Goal: Information Seeking & Learning: Learn about a topic

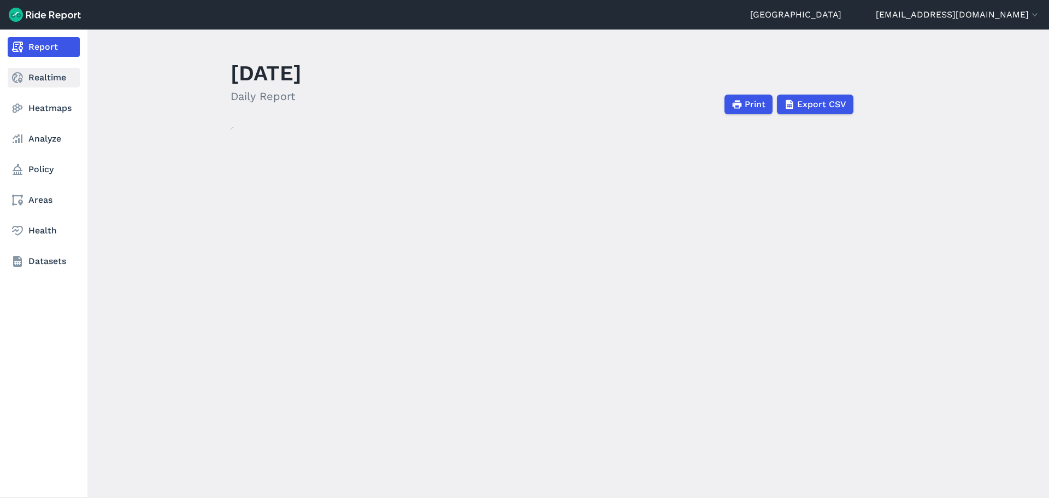
click at [48, 80] on link "Realtime" at bounding box center [44, 78] width 72 height 20
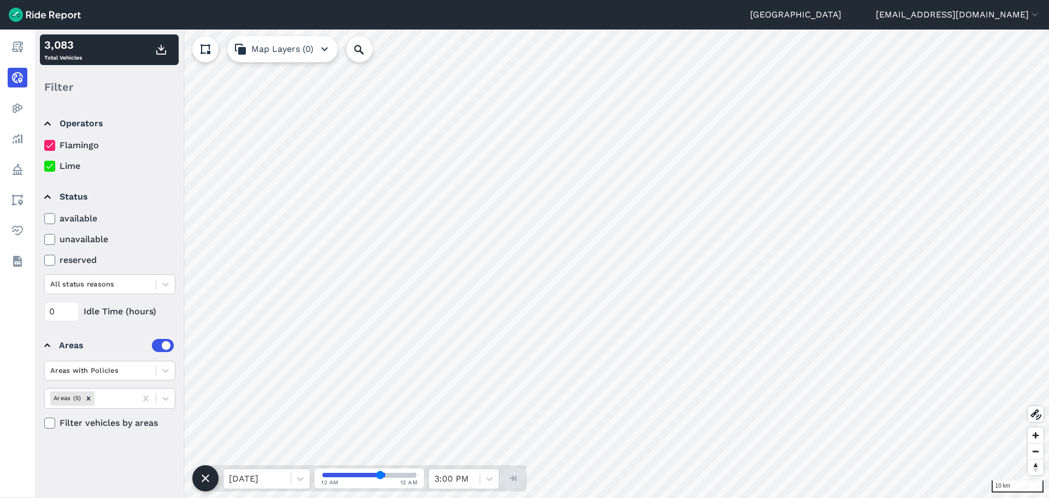
click at [49, 148] on use at bounding box center [49, 145] width 7 height 5
click at [44, 146] on input "Flamingo" at bounding box center [44, 142] width 0 height 7
click at [49, 148] on use at bounding box center [49, 145] width 7 height 5
click at [44, 146] on input "Flamingo" at bounding box center [44, 142] width 0 height 7
click at [54, 168] on icon at bounding box center [50, 166] width 10 height 11
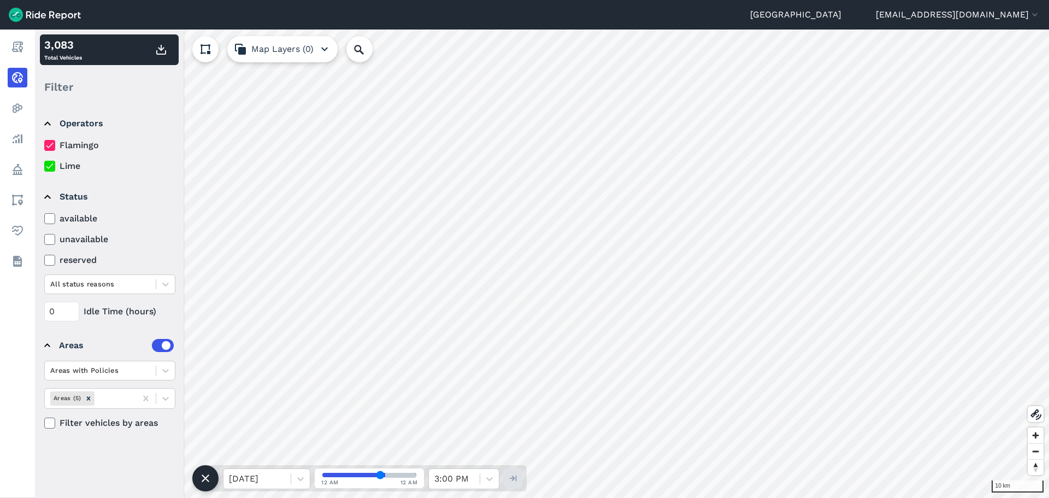
click at [44, 167] on input "Lime" at bounding box center [44, 163] width 0 height 7
click at [54, 168] on icon at bounding box center [50, 166] width 10 height 11
click at [44, 167] on input "Lime" at bounding box center [44, 163] width 0 height 7
click at [51, 148] on icon at bounding box center [50, 145] width 10 height 11
click at [44, 146] on input "Flamingo" at bounding box center [44, 142] width 0 height 7
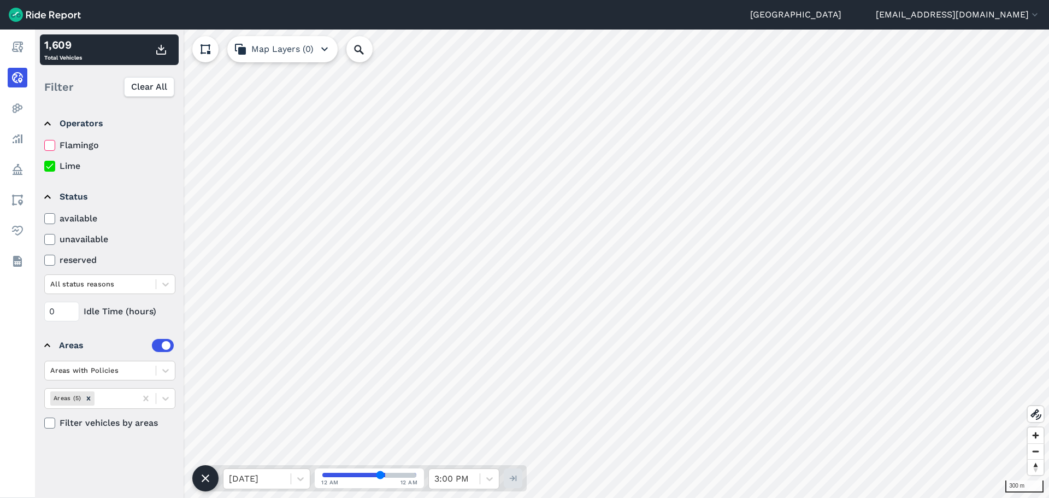
drag, startPoint x: 52, startPoint y: 140, endPoint x: 48, endPoint y: 172, distance: 31.5
click at [52, 140] on icon at bounding box center [50, 145] width 10 height 11
click at [44, 140] on input "Flamingo" at bounding box center [44, 142] width 0 height 7
click at [48, 167] on icon at bounding box center [50, 166] width 10 height 11
click at [44, 167] on input "Lime" at bounding box center [44, 163] width 0 height 7
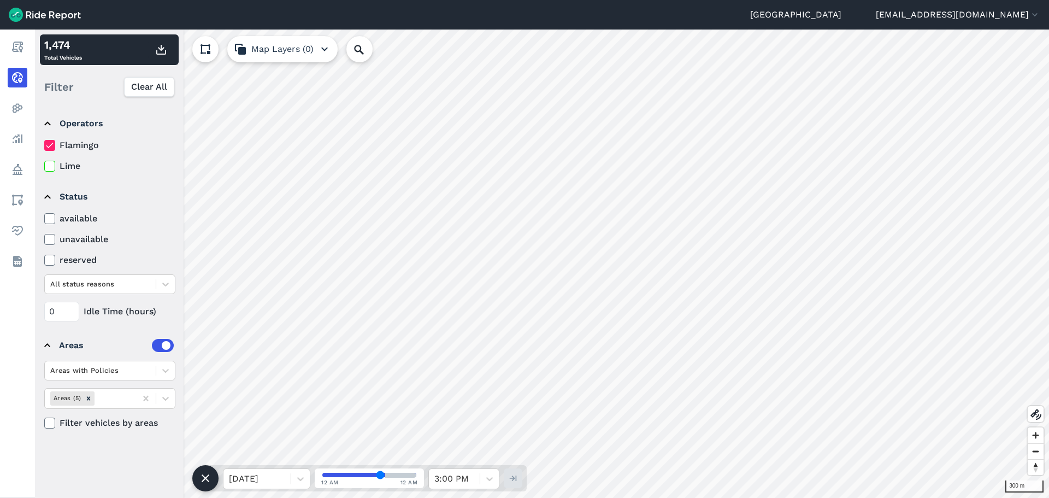
click at [51, 145] on use at bounding box center [49, 145] width 7 height 5
click at [44, 145] on input "Flamingo" at bounding box center [44, 142] width 0 height 7
click at [50, 164] on icon at bounding box center [50, 166] width 10 height 11
click at [44, 164] on input "Lime" at bounding box center [44, 163] width 0 height 7
click at [48, 145] on icon at bounding box center [50, 145] width 10 height 11
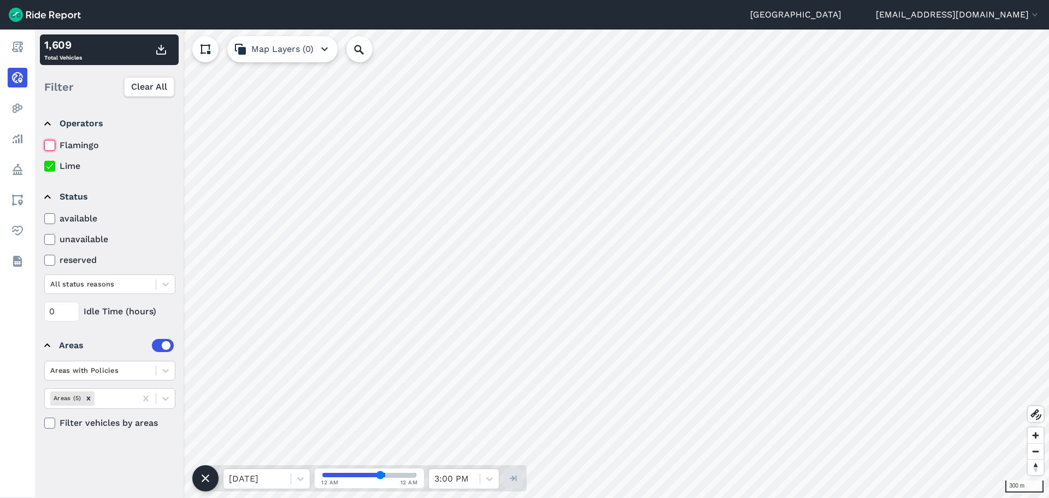
click at [44, 145] on input "Flamingo" at bounding box center [44, 142] width 0 height 7
click at [51, 167] on icon at bounding box center [50, 166] width 10 height 11
click at [44, 167] on input "Lime" at bounding box center [44, 163] width 0 height 7
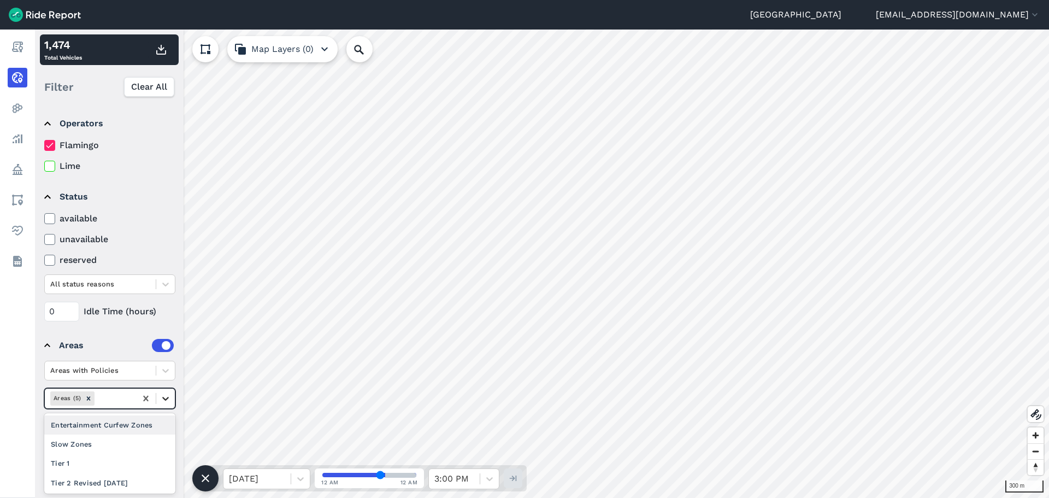
click at [161, 400] on icon at bounding box center [165, 398] width 11 height 11
click at [115, 475] on div "Tier 2 Revised [DATE]" at bounding box center [109, 482] width 131 height 19
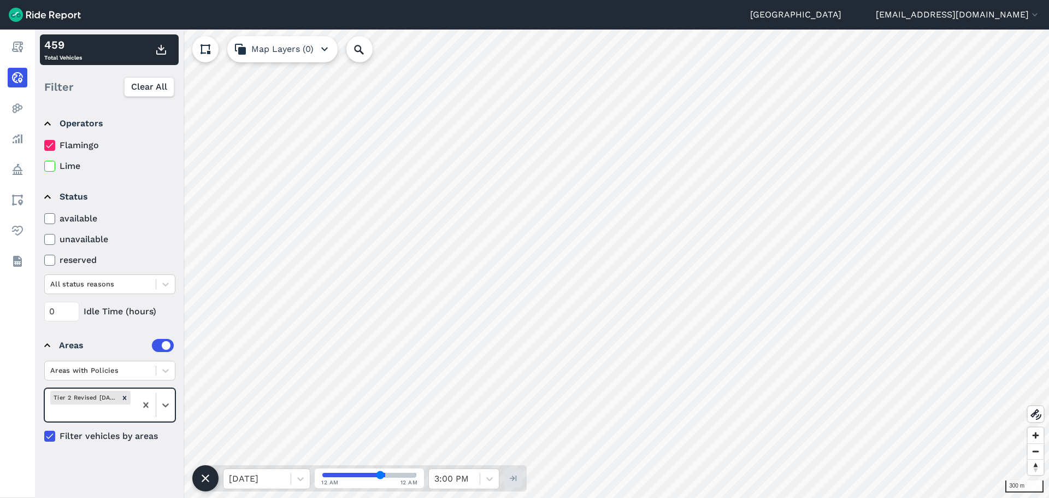
click at [48, 166] on icon at bounding box center [50, 166] width 10 height 11
click at [44, 166] on input "Lime" at bounding box center [44, 163] width 0 height 7
click at [48, 146] on icon at bounding box center [50, 145] width 10 height 11
click at [44, 146] on input "Flamingo" at bounding box center [44, 142] width 0 height 7
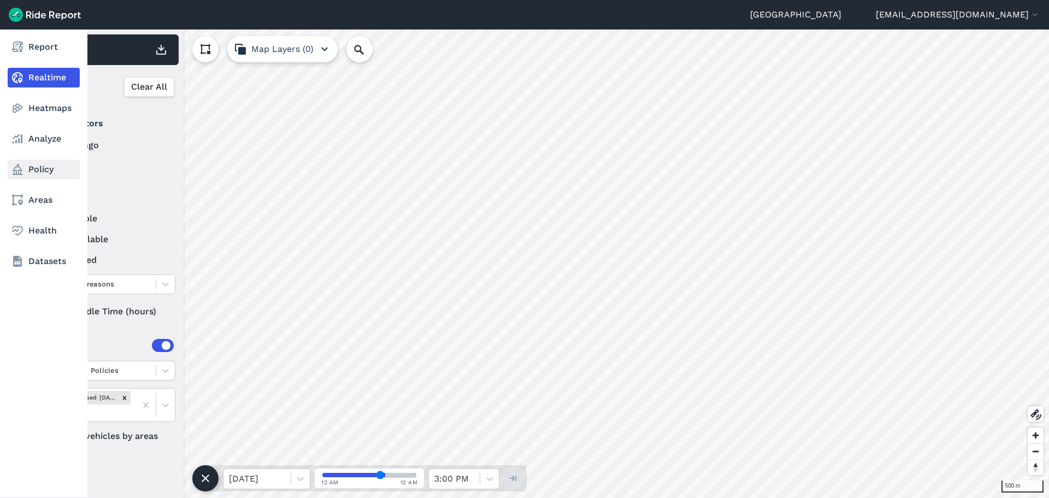
click at [34, 175] on link "Policy" at bounding box center [44, 170] width 72 height 20
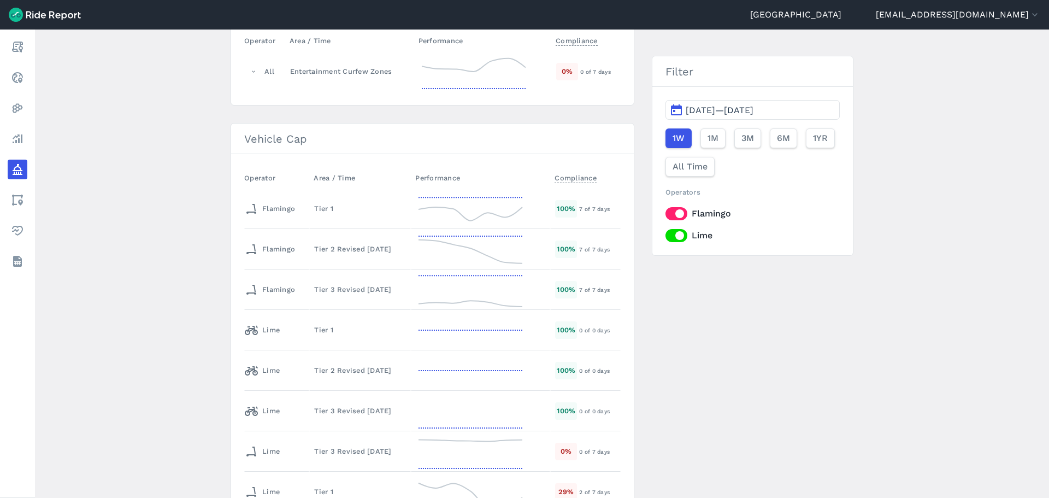
scroll to position [306, 0]
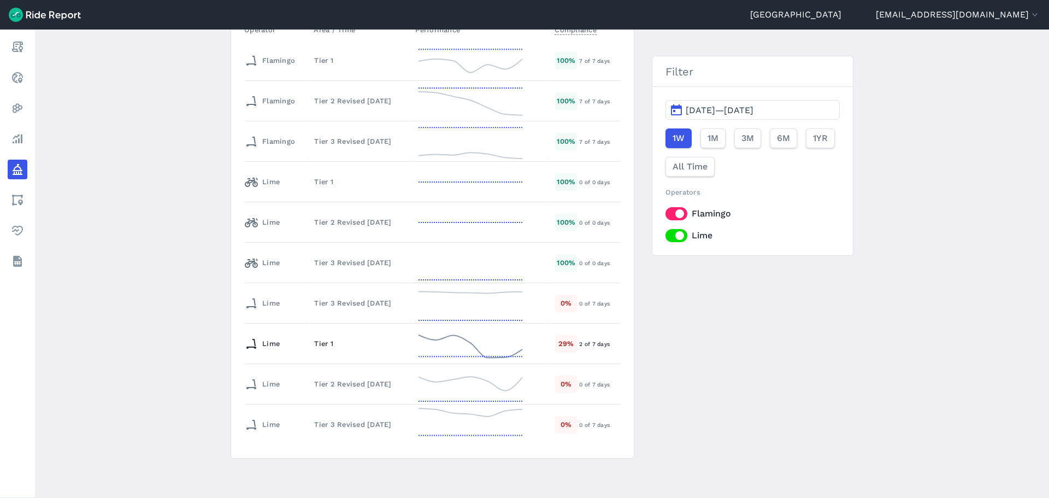
click at [368, 385] on div "Tier 2 Revised [DATE]" at bounding box center [360, 384] width 92 height 10
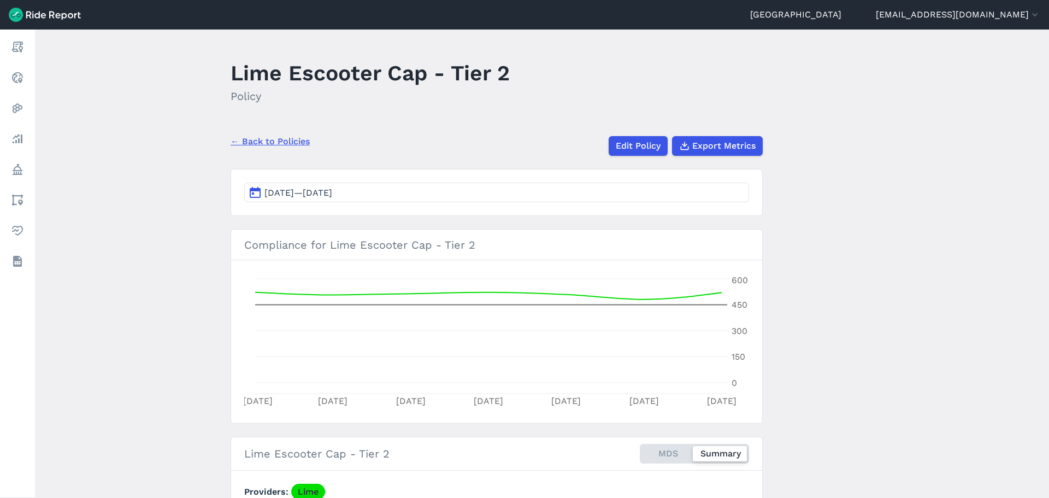
scroll to position [219, 0]
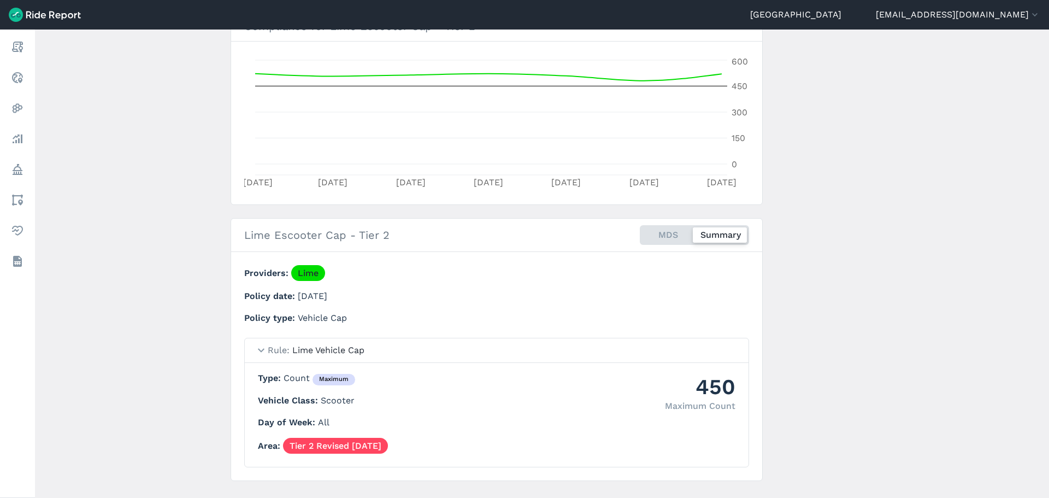
click at [205, 339] on main "Lime Escooter Cap - Tier 2 Policy ← Back to Policies Edit Policy Export Metrics…" at bounding box center [542, 264] width 1014 height 468
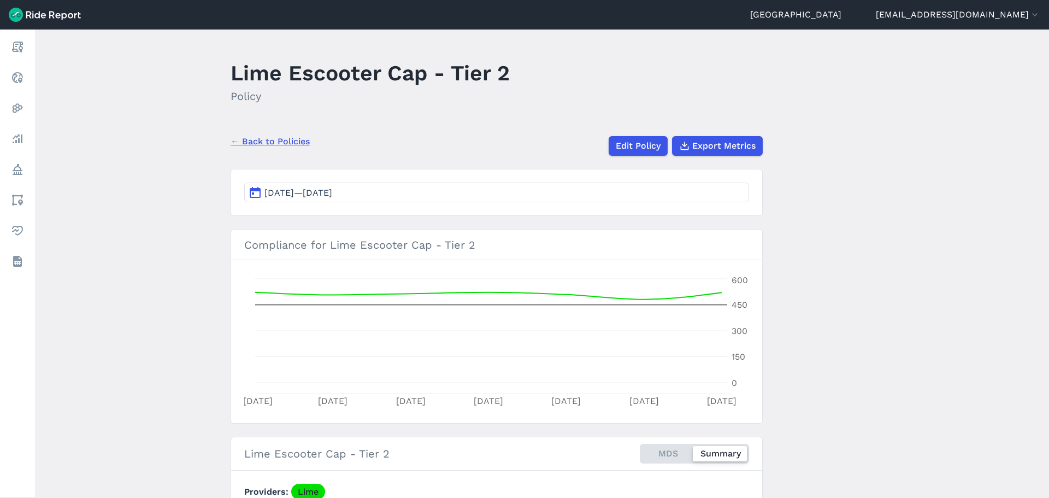
click at [206, 339] on main "Lime Escooter Cap - Tier 2 Policy ← Back to Policies Edit Policy Export Metrics…" at bounding box center [542, 264] width 1014 height 468
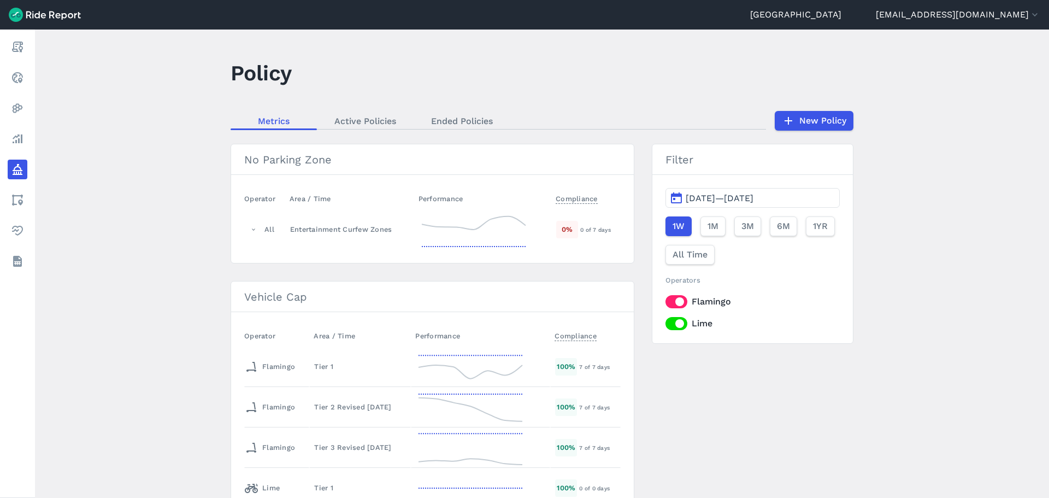
scroll to position [306, 0]
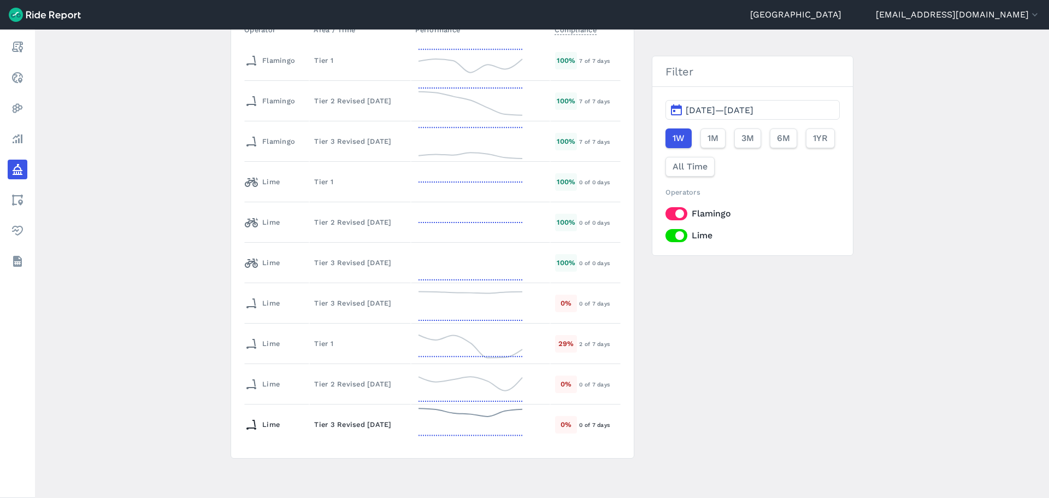
click at [361, 438] on td "Tier 3 Revised [DATE]" at bounding box center [360, 424] width 102 height 40
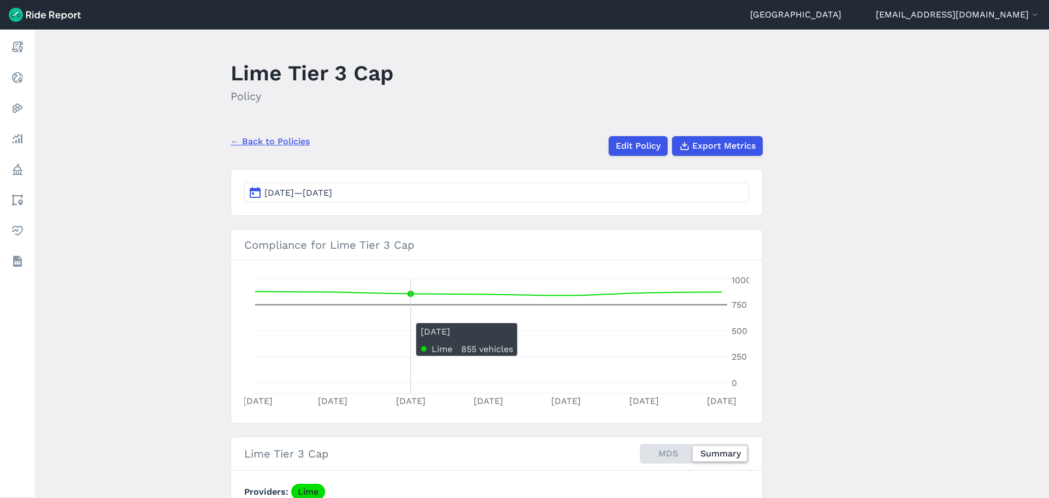
scroll to position [241, 0]
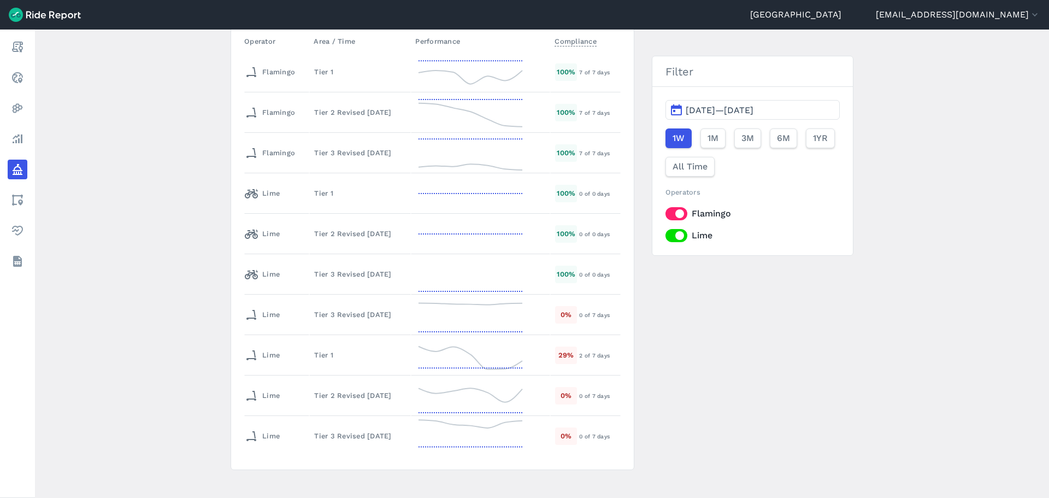
scroll to position [306, 0]
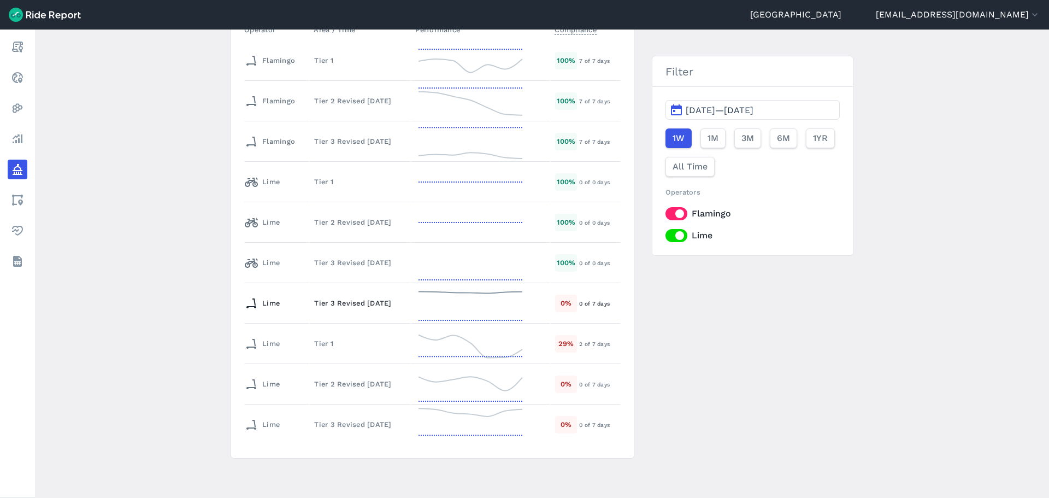
click at [324, 304] on div "Tier 3 Revised [DATE]" at bounding box center [360, 303] width 92 height 10
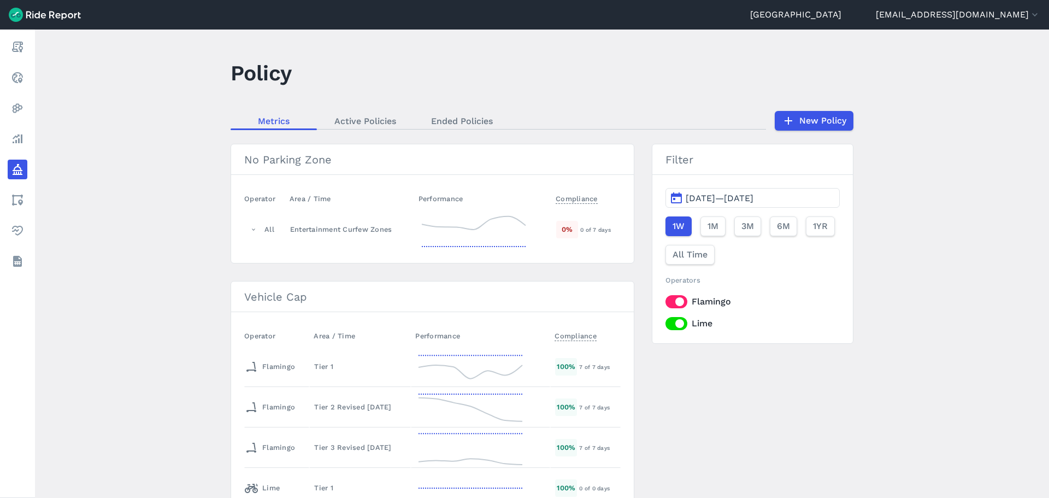
scroll to position [306, 0]
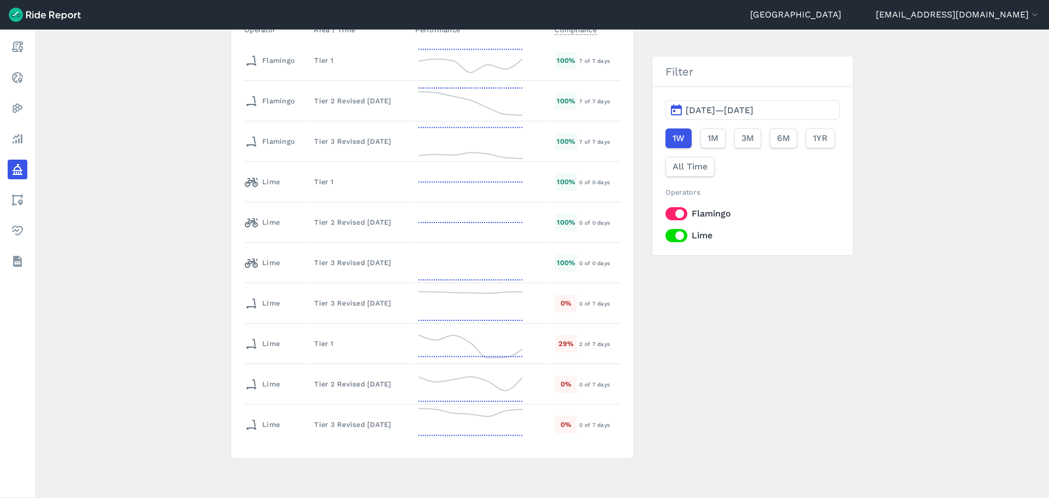
click at [207, 312] on main "Policy Metrics Active Policies Ended Policies New Policy No Parking Zone Operat…" at bounding box center [542, 264] width 1014 height 468
click at [365, 438] on td "Tier 3 Revised [DATE]" at bounding box center [360, 424] width 102 height 40
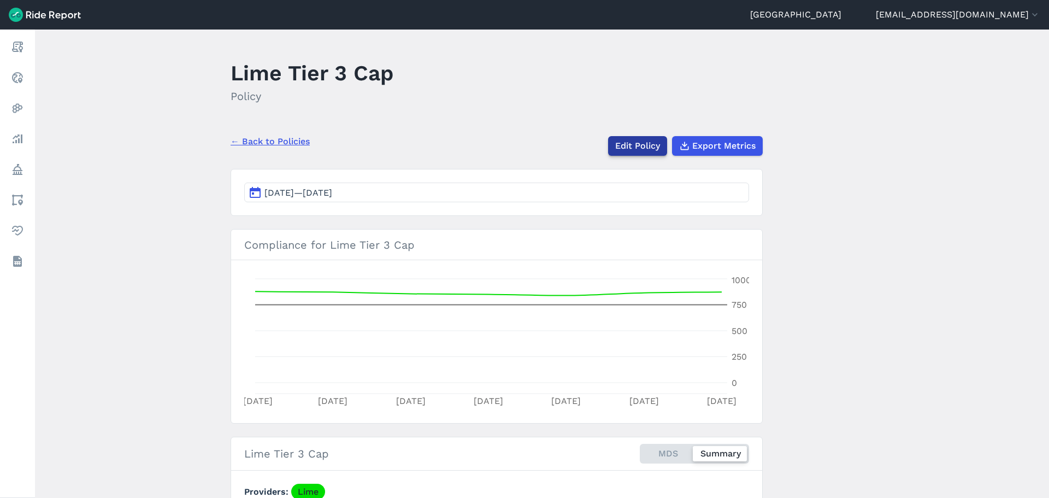
click at [636, 145] on link "Edit Policy" at bounding box center [637, 146] width 59 height 20
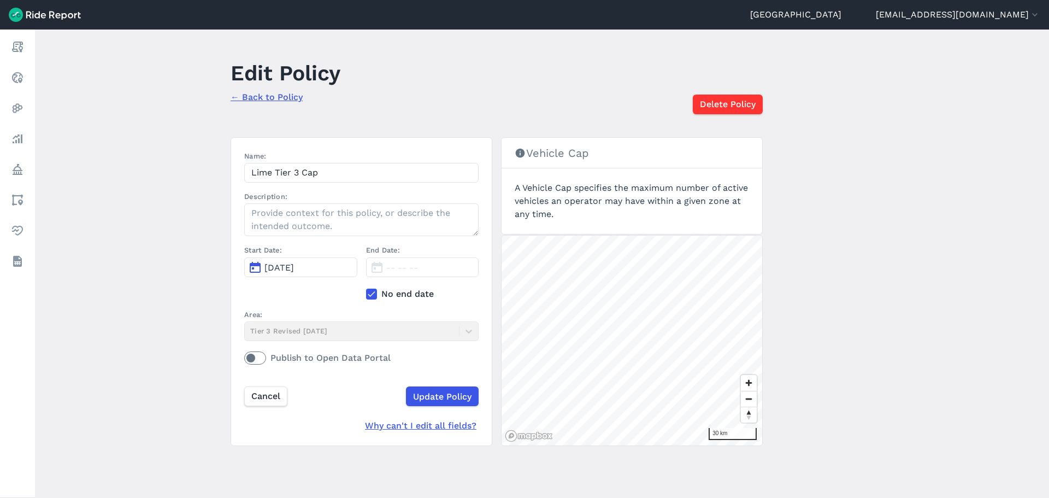
click at [328, 299] on div "Start Date: [DATE]" at bounding box center [300, 272] width 113 height 55
click at [344, 187] on div "Name: Lime Tier 3 Cap Description: Start Date: [DATE] End Date: -- -- -- No end…" at bounding box center [361, 262] width 234 height 222
drag, startPoint x: 183, startPoint y: 176, endPoint x: 122, endPoint y: 78, distance: 115.1
click at [183, 175] on main "Edit Policy ← Back to Policy Delete Policy Name: Lime Tier 3 Cap Description: S…" at bounding box center [542, 264] width 1014 height 468
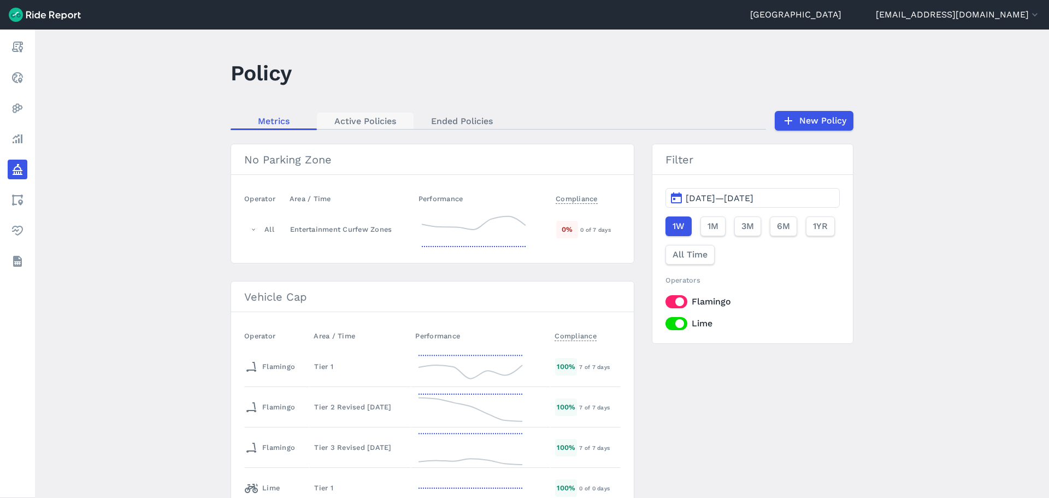
click at [389, 122] on link "Active Policies" at bounding box center [365, 121] width 97 height 16
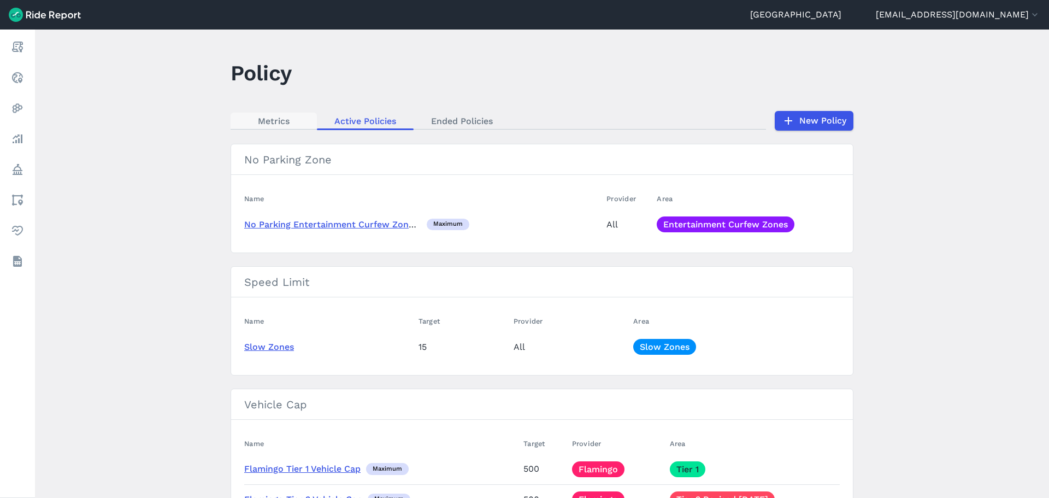
click at [284, 120] on link "Metrics" at bounding box center [274, 121] width 86 height 16
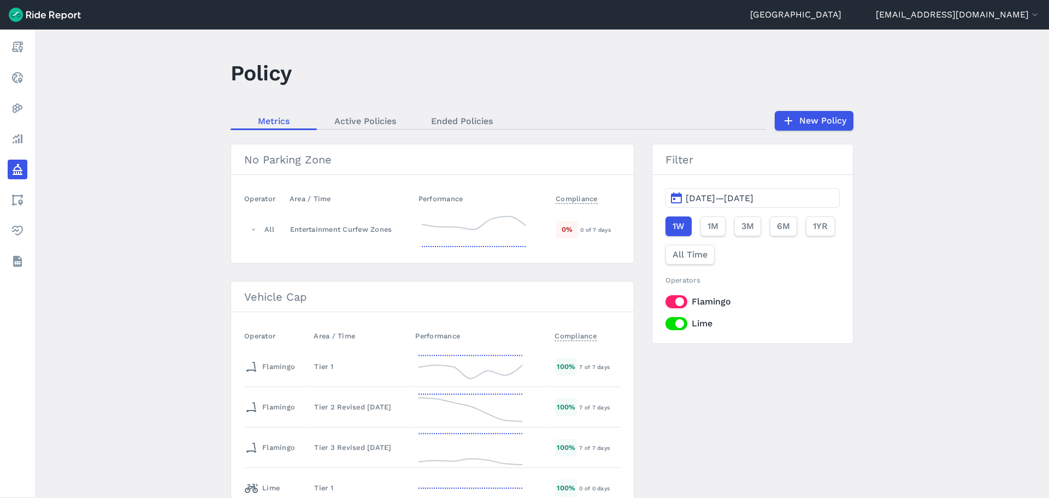
click at [181, 249] on main "Policy Metrics Active Policies Ended Policies New Policy No Parking Zone Operat…" at bounding box center [542, 264] width 1014 height 468
click at [791, 124] on icon at bounding box center [788, 120] width 13 height 13
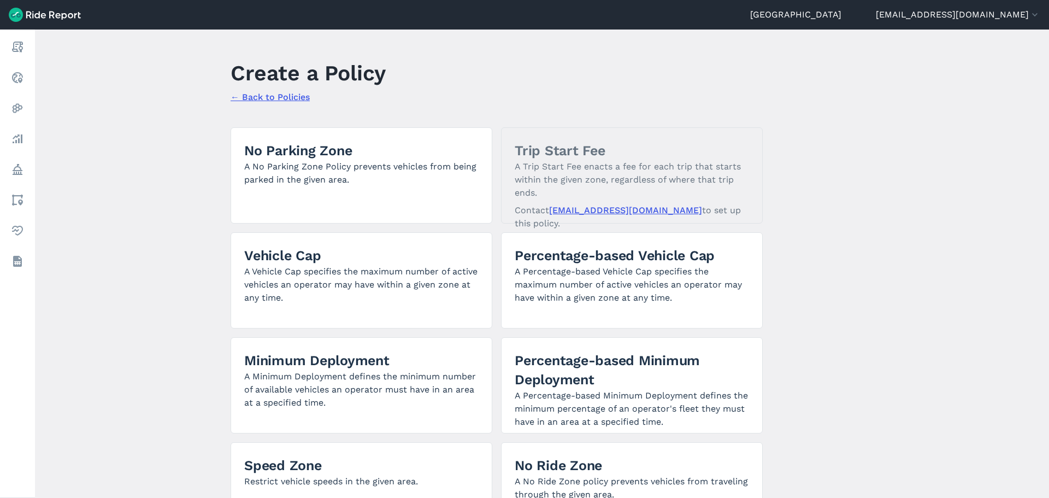
click at [491, 287] on div "No Parking Zone A No Parking Zone Policy prevents vehicles from being parked in…" at bounding box center [497, 385] width 532 height 516
click at [178, 283] on main "Create a Policy ← Back to Policies No Parking Zone A No Parking Zone Policy pre…" at bounding box center [542, 264] width 1014 height 468
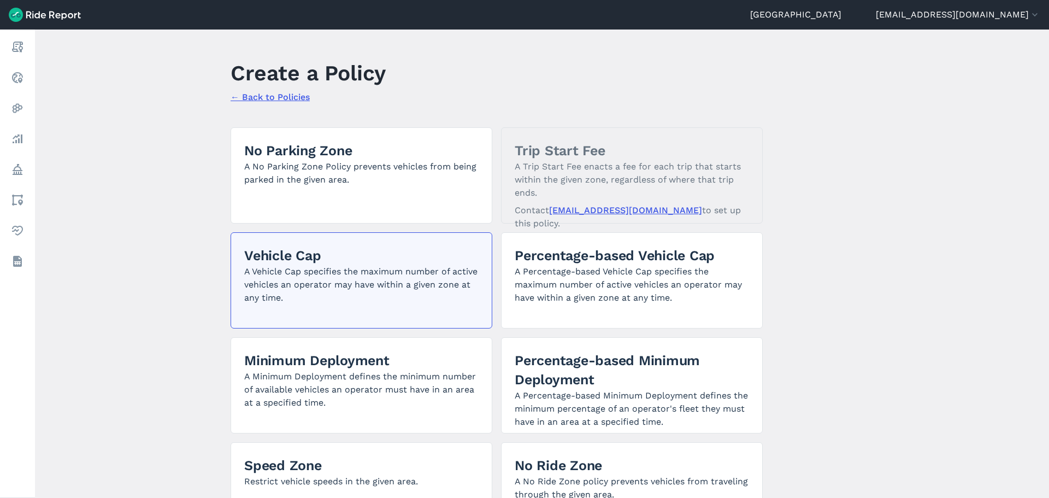
click at [238, 280] on div "Vehicle Cap A Vehicle Cap specifies the maximum number of active vehicles an op…" at bounding box center [362, 280] width 262 height 96
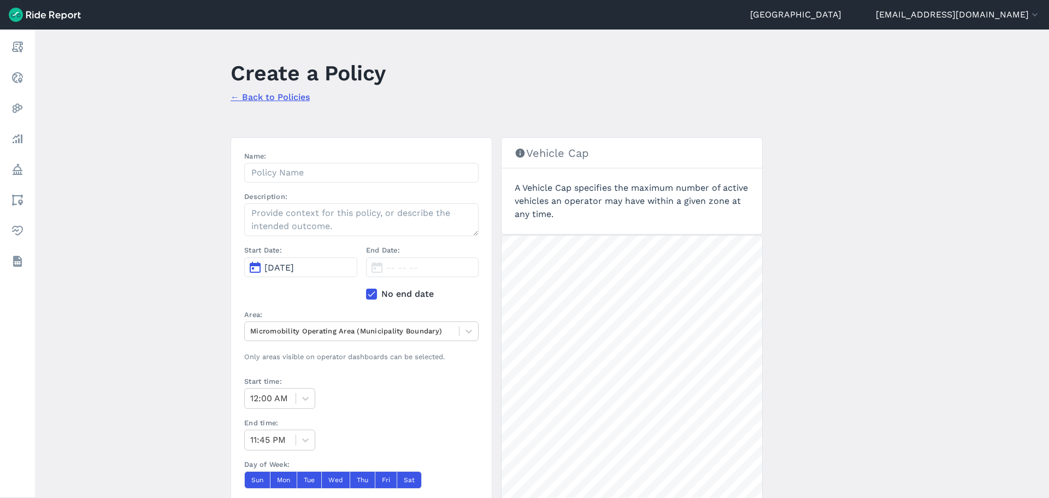
click at [285, 300] on div "Start Date: [DATE]" at bounding box center [300, 272] width 113 height 55
click at [173, 269] on main "Create a Policy ← Back to Policies Name: Description: Start Date: [DATE] End Da…" at bounding box center [542, 264] width 1014 height 468
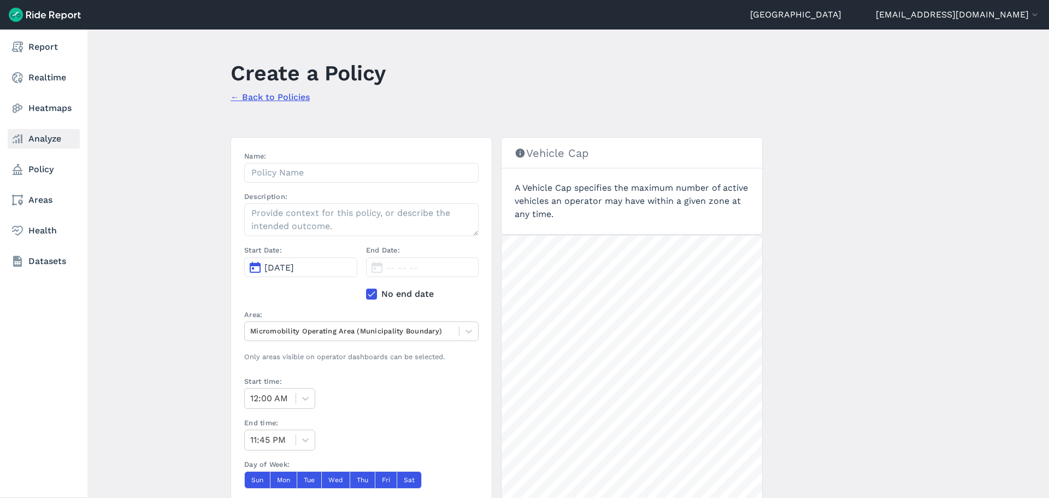
click at [51, 143] on link "Analyze" at bounding box center [44, 139] width 72 height 20
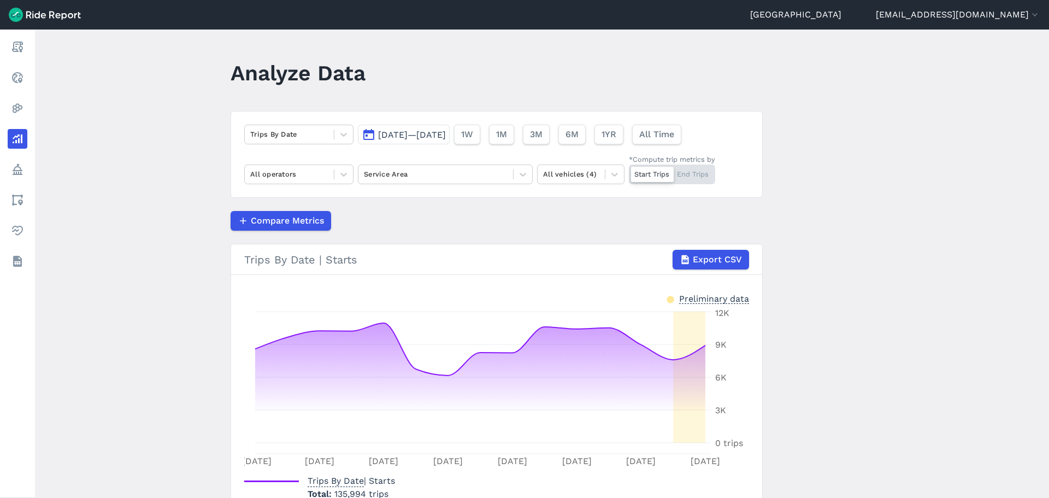
click at [558, 225] on div "Compare Metrics" at bounding box center [497, 221] width 532 height 20
click at [498, 210] on article "Trips By Date [DATE]—[DATE] 1W 1M 3M 6M 1YR All Time All operators Service Area…" at bounding box center [497, 319] width 532 height 416
click at [781, 266] on main "Analyze Data Trips By Date [DATE]—[DATE] 1W 1M 3M 6M 1YR All Time All operators…" at bounding box center [542, 264] width 1014 height 468
click at [527, 221] on div "Compare Metrics" at bounding box center [497, 221] width 532 height 20
click at [315, 137] on div at bounding box center [289, 134] width 78 height 13
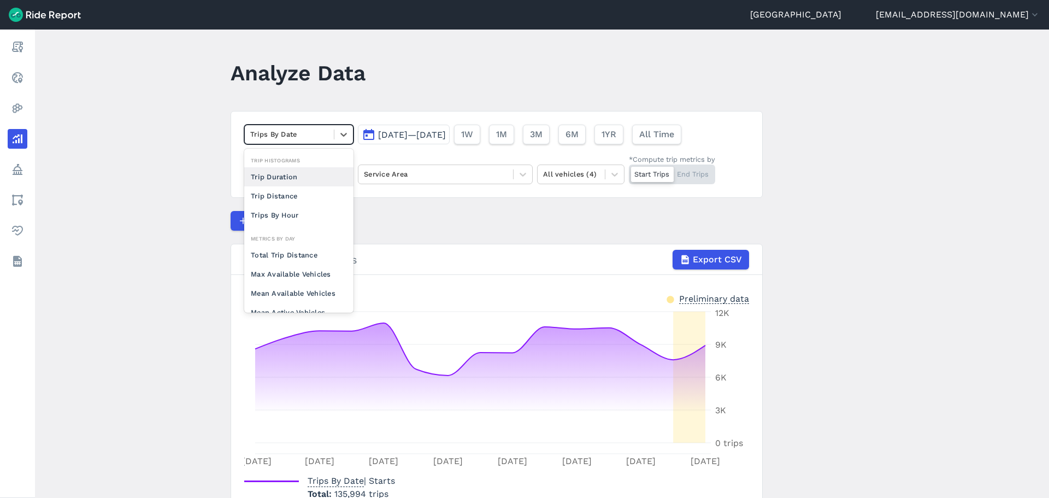
click at [168, 189] on main "Analyze Data option Trip Duration focused, 0 of 2. 10 results available. Use Up…" at bounding box center [542, 264] width 1014 height 468
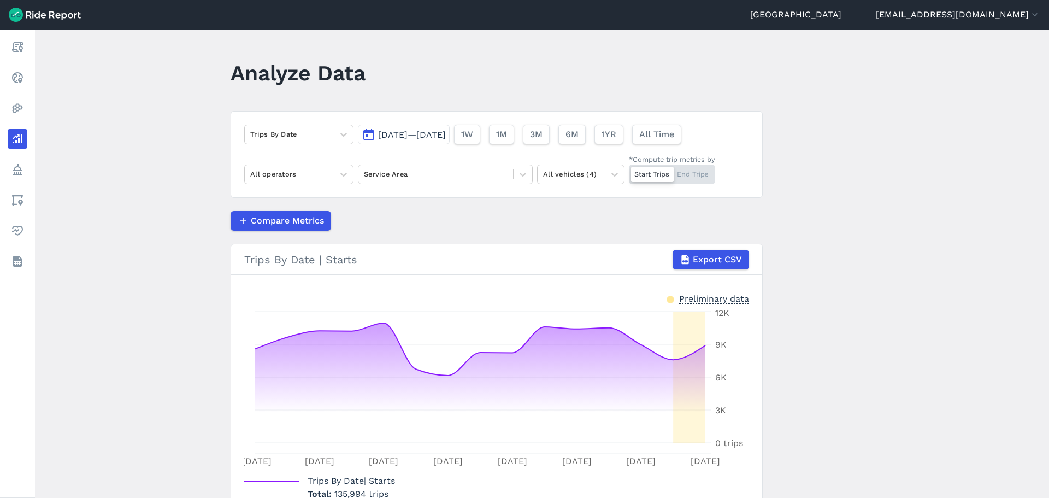
click at [314, 122] on div "Trips By Date [DATE]—[DATE] 1W 1M 3M 6M 1YR All Time All operators Service Area…" at bounding box center [497, 154] width 532 height 87
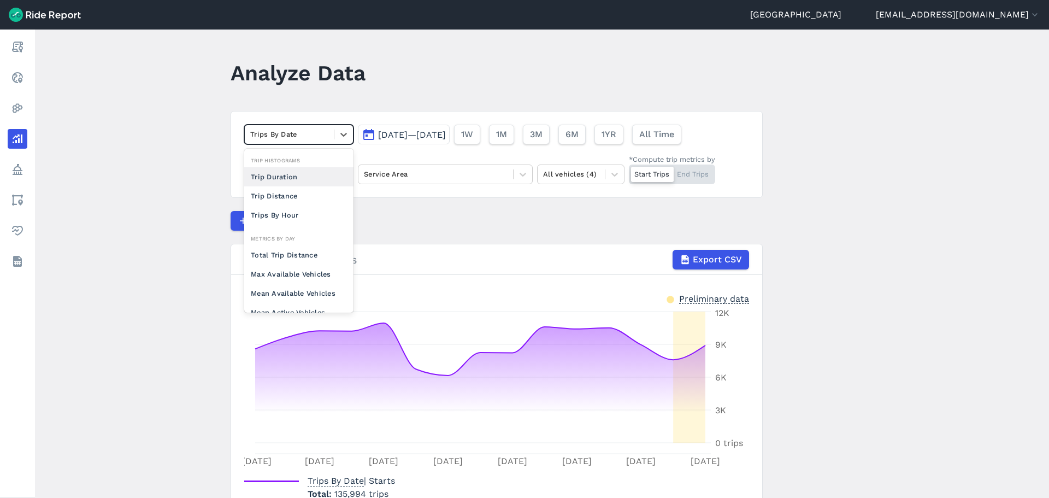
click at [304, 138] on div at bounding box center [289, 134] width 78 height 13
click at [311, 292] on div "Mean Available Vehicles" at bounding box center [298, 293] width 109 height 19
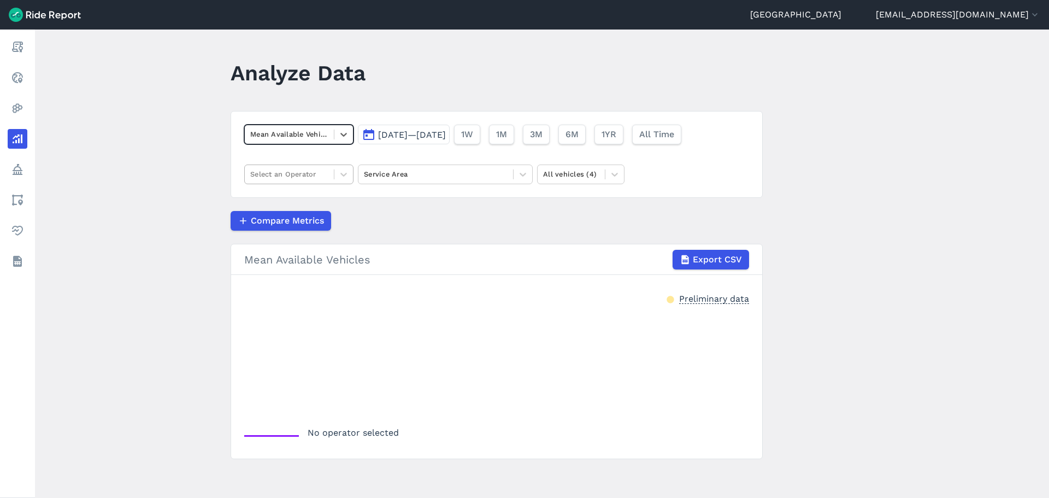
click at [301, 175] on div at bounding box center [289, 174] width 78 height 13
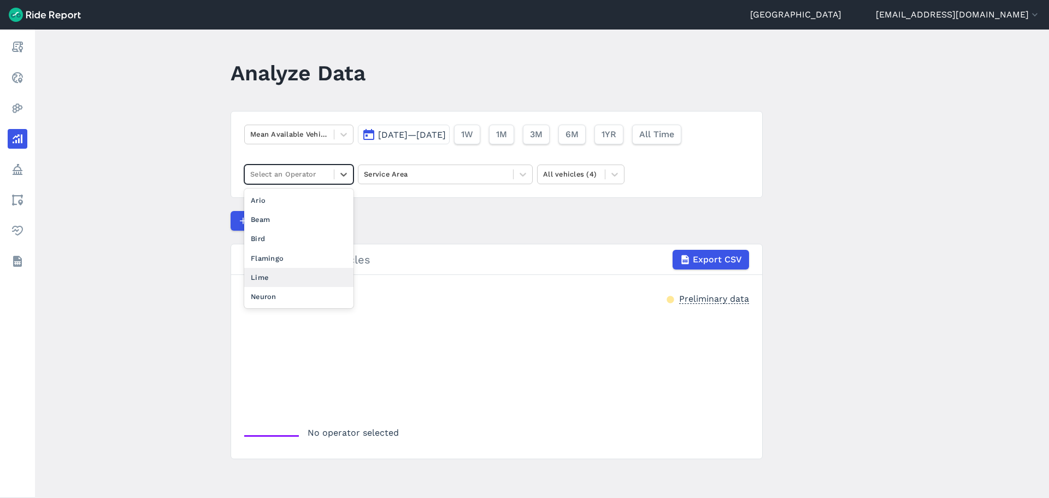
click at [298, 281] on div "Lime" at bounding box center [298, 277] width 109 height 19
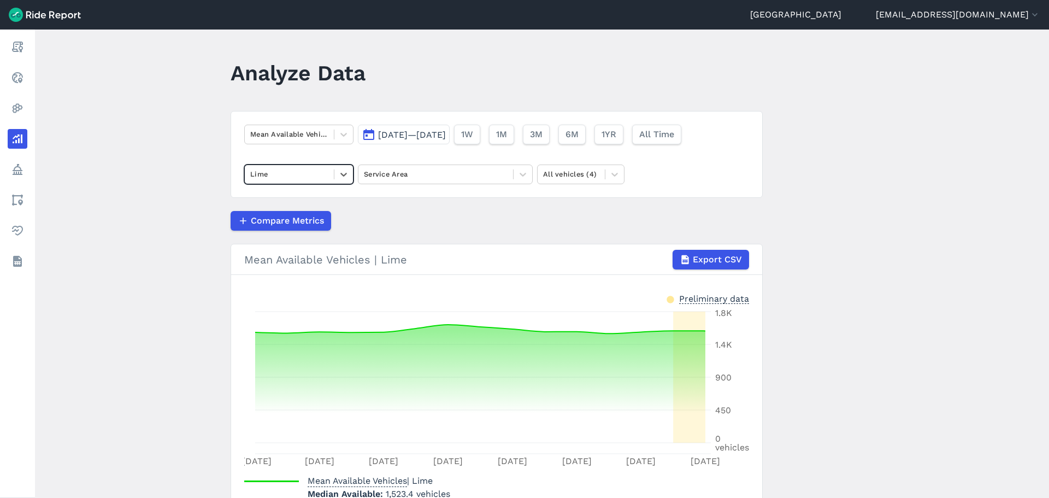
click at [464, 230] on div "Compare Metrics" at bounding box center [497, 221] width 532 height 20
click at [450, 142] on button "[DATE]—[DATE]" at bounding box center [404, 135] width 92 height 20
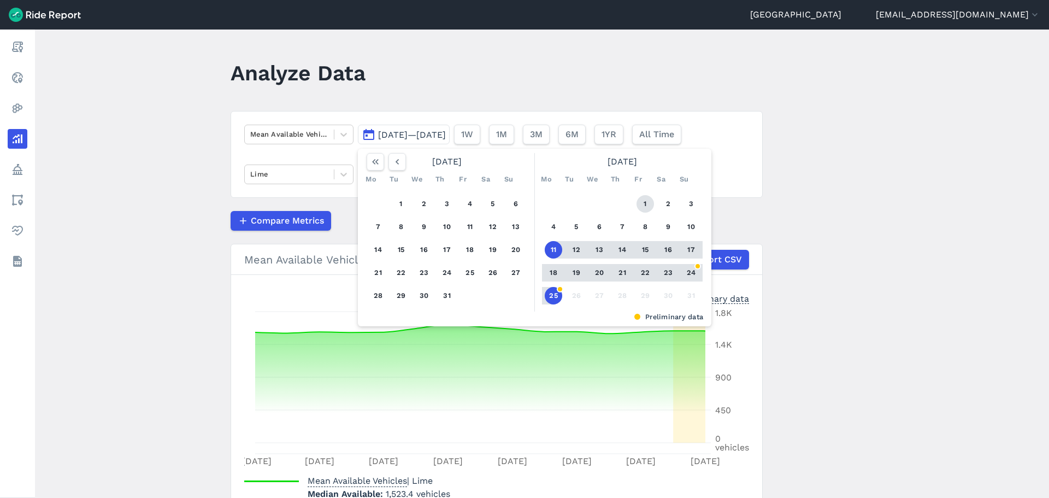
click at [643, 205] on button "1" at bounding box center [645, 203] width 17 height 17
click at [553, 294] on button "25" at bounding box center [553, 295] width 17 height 17
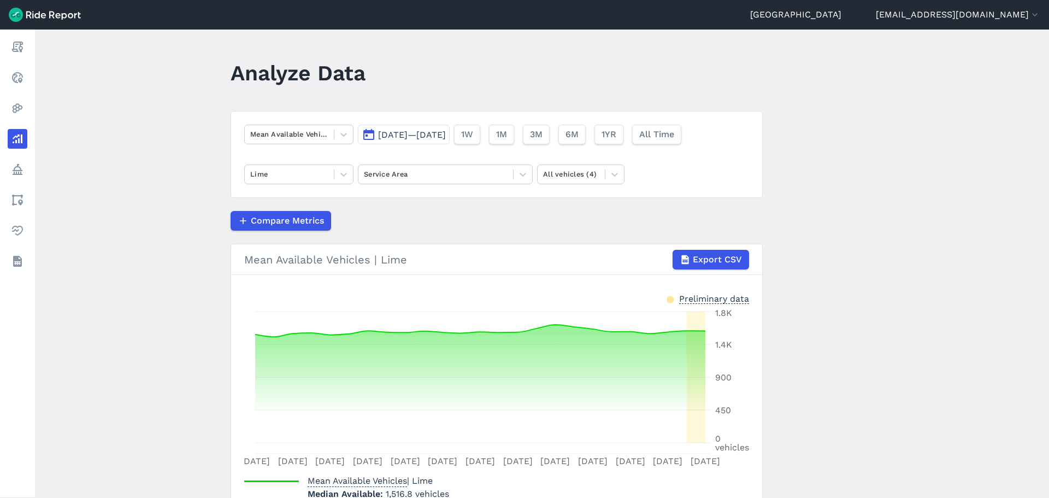
click at [526, 227] on div "Compare Metrics" at bounding box center [497, 221] width 532 height 20
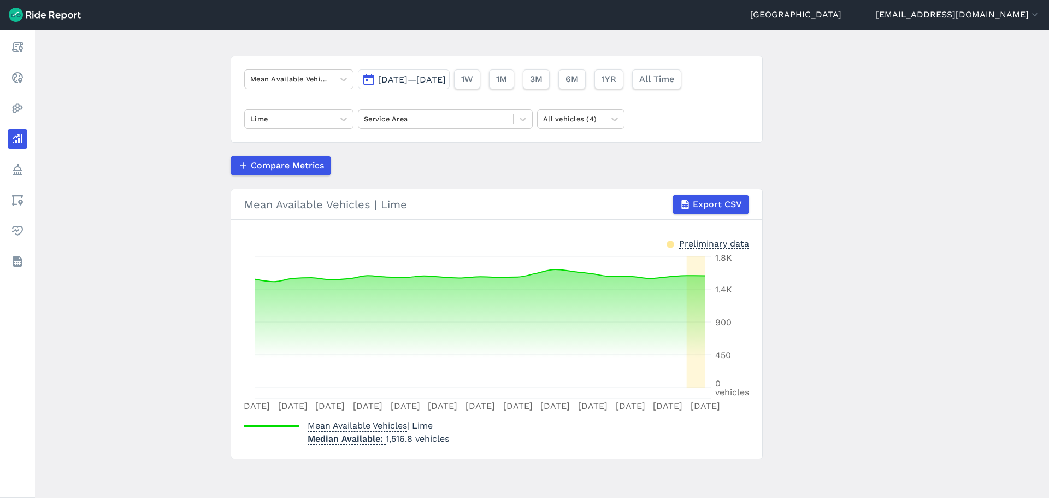
scroll to position [56, 0]
click at [199, 327] on main "Analyze Data Mean Available Vehicles [DATE]—[DATE] 1W 1M 3M 6M 1YR All Time Lim…" at bounding box center [542, 264] width 1014 height 468
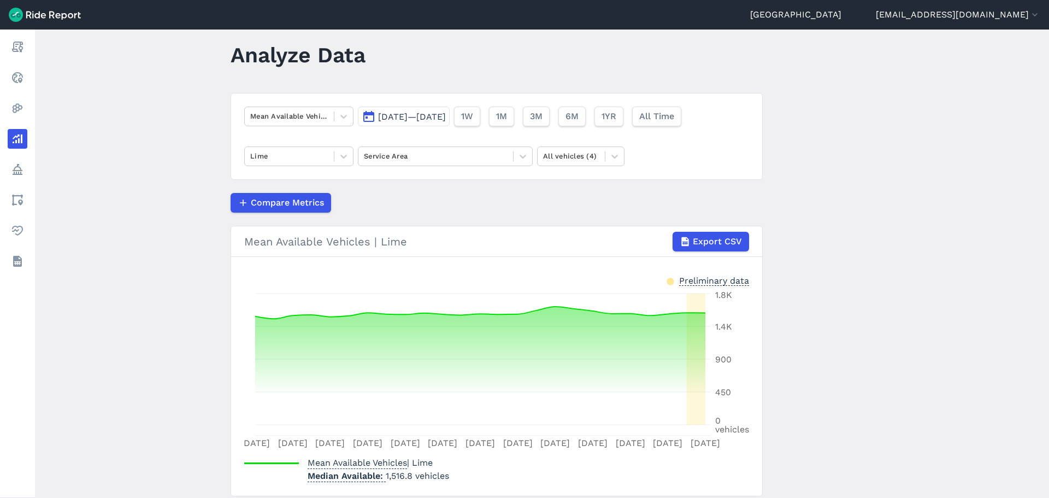
scroll to position [1, 0]
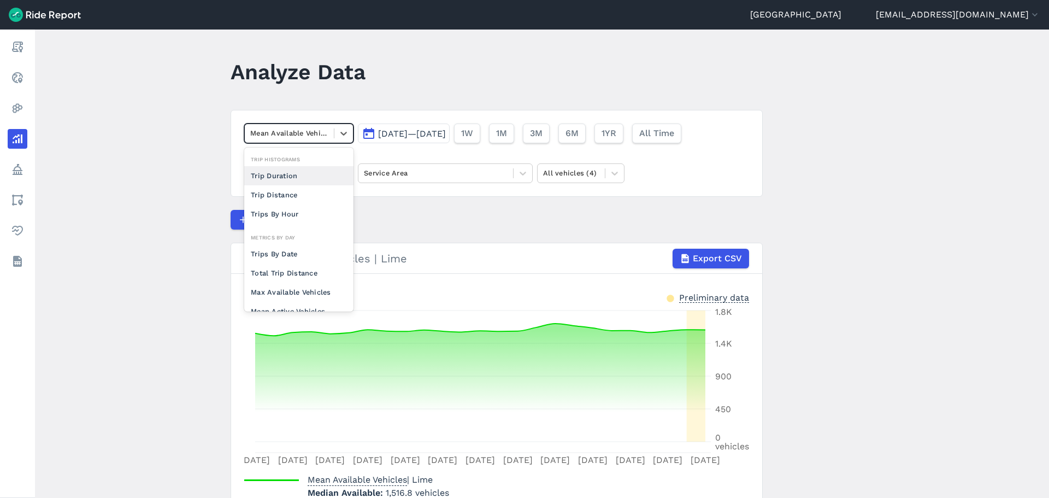
click at [309, 139] on div at bounding box center [289, 133] width 78 height 13
click at [295, 285] on div "Max Available Vehicles" at bounding box center [298, 292] width 109 height 19
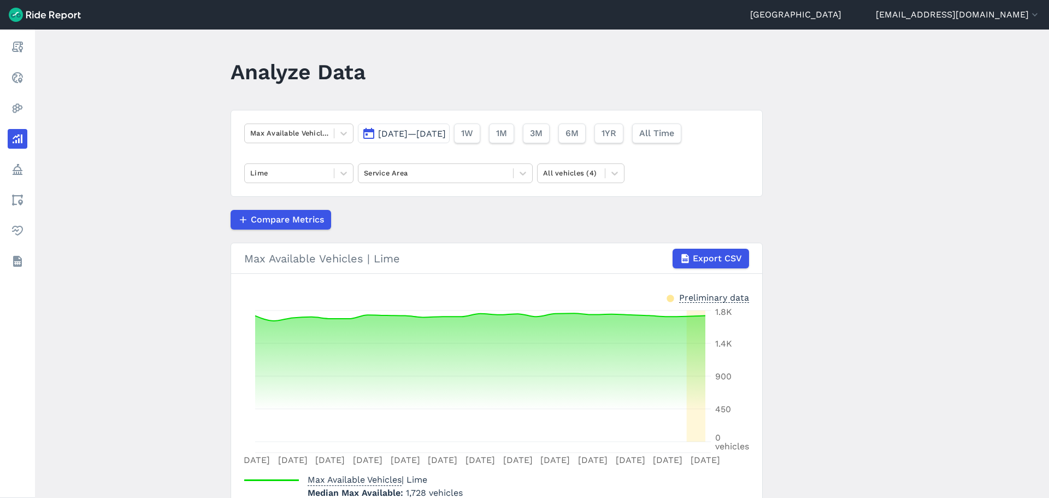
click at [204, 290] on main "Analyze Data Max Available Vehicles [DATE]—[DATE] 1W 1M 3M 6M 1YR All Time Lime…" at bounding box center [542, 264] width 1014 height 468
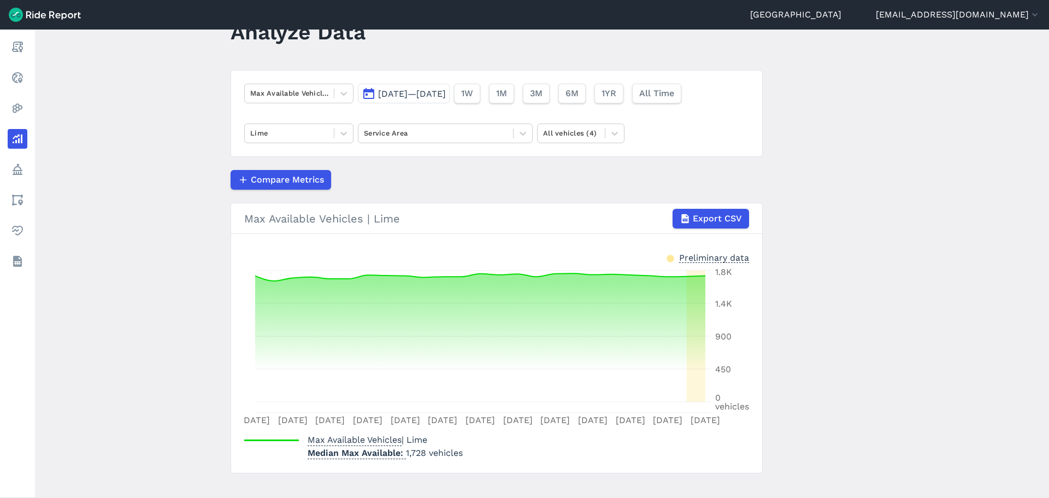
scroll to position [56, 0]
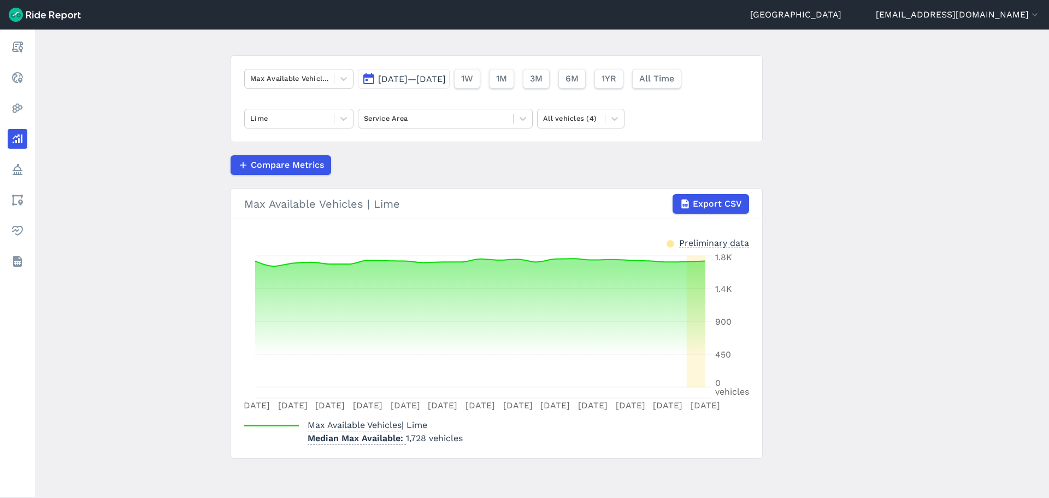
click at [441, 80] on span "[DATE]—[DATE]" at bounding box center [412, 79] width 68 height 10
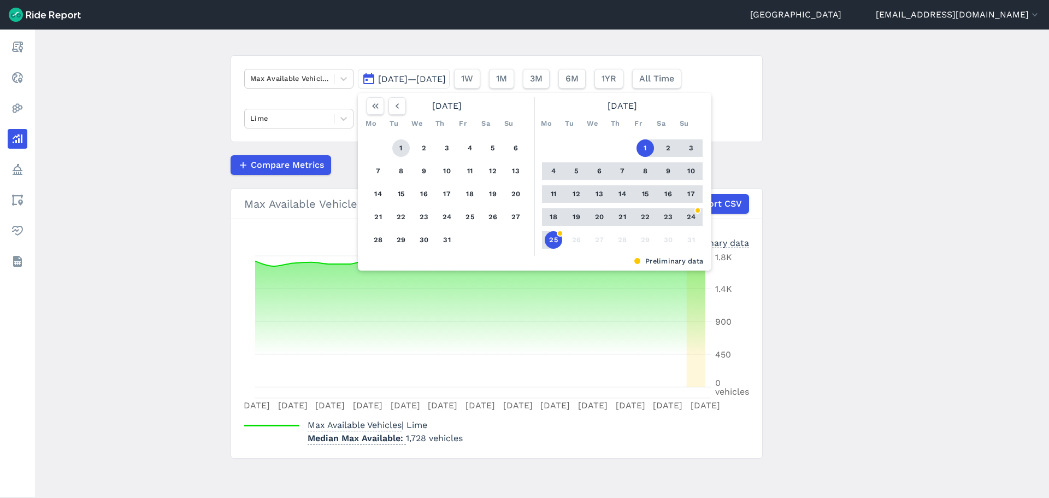
click at [396, 149] on button "1" at bounding box center [400, 147] width 17 height 17
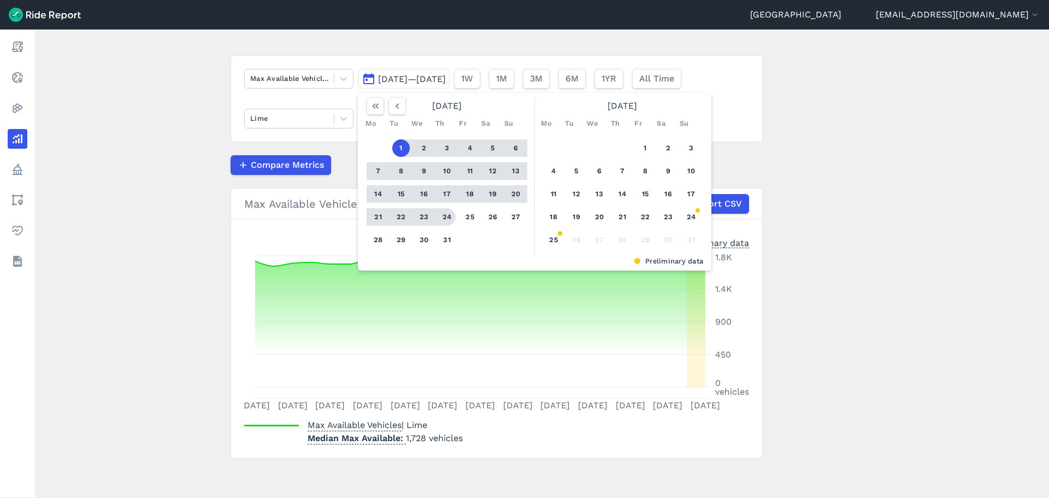
click at [437, 234] on div "1 2 3 4 5 6 7 8 9 10 11 12 13 14 15 16 17 18 19 20 21 22 23 24 25 26 27 28 29 3…" at bounding box center [446, 194] width 169 height 124
click at [449, 243] on button "31" at bounding box center [446, 239] width 17 height 17
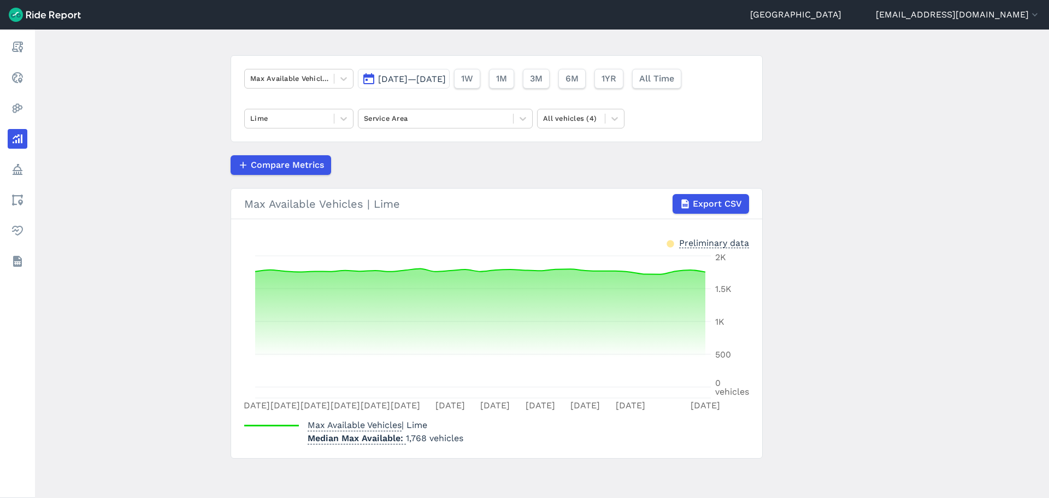
click at [203, 243] on main "Analyze Data Max Available Vehicles [DATE]—[DATE] 1W 1M 3M 6M 1YR All Time Lime…" at bounding box center [542, 264] width 1014 height 468
click at [415, 87] on button "[DATE]—[DATE]" at bounding box center [404, 79] width 92 height 20
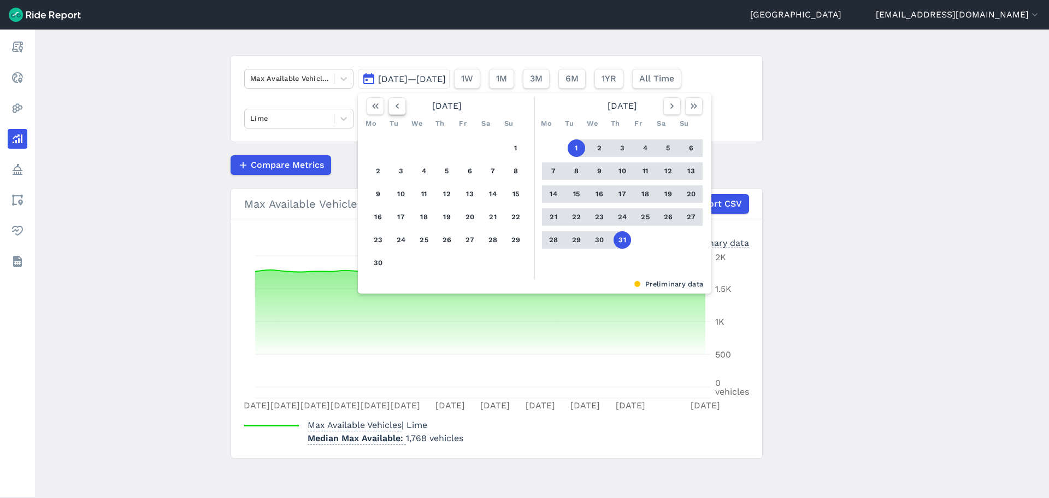
click at [394, 108] on icon "button" at bounding box center [397, 106] width 11 height 11
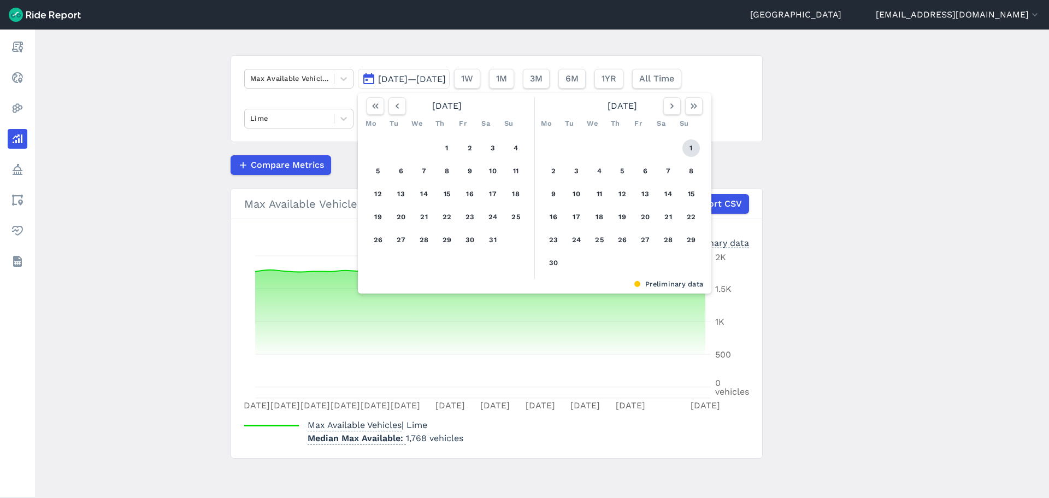
click at [688, 145] on button "1" at bounding box center [691, 147] width 17 height 17
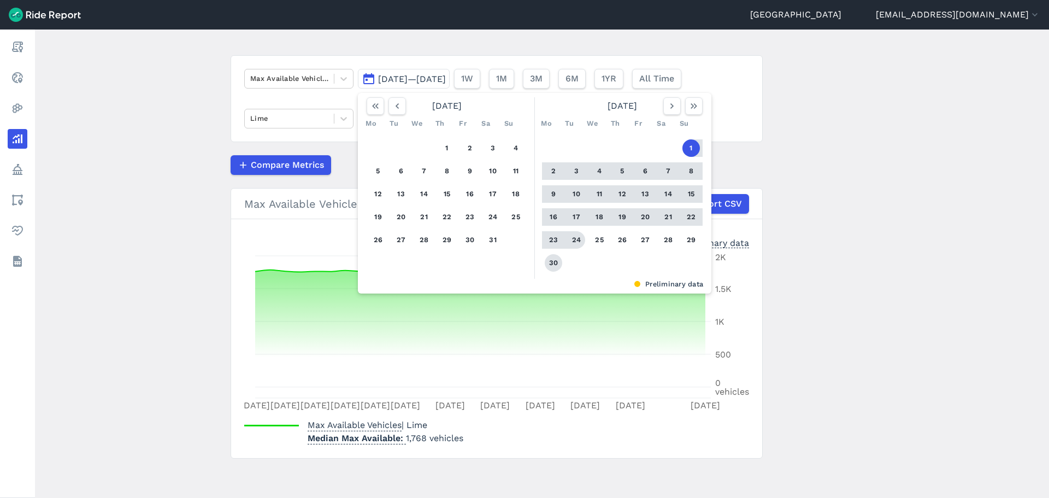
click at [555, 266] on button "30" at bounding box center [553, 262] width 17 height 17
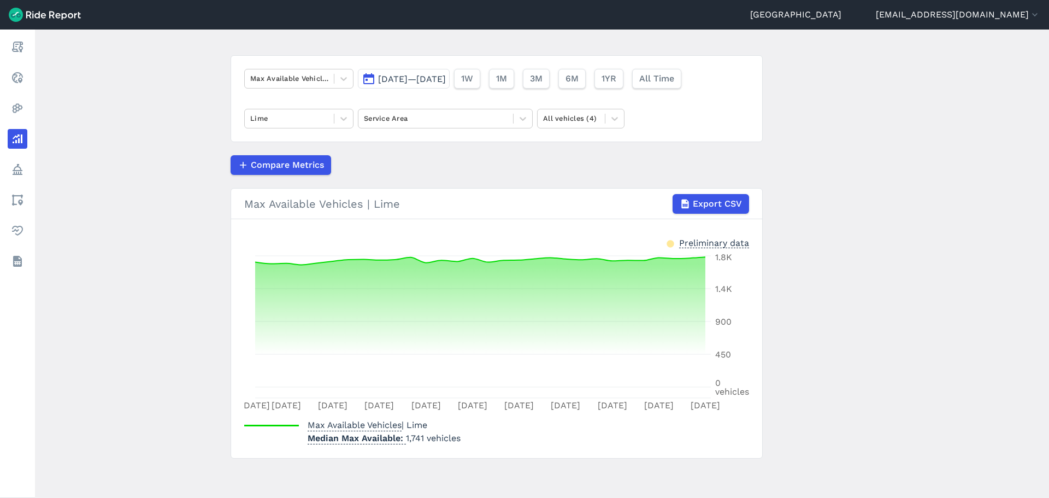
click at [203, 299] on main "Analyze Data Max Available Vehicles [DATE]—[DATE] 1W 1M 3M 6M 1YR All Time Lime…" at bounding box center [542, 264] width 1014 height 468
click at [406, 73] on button "[DATE]—[DATE]" at bounding box center [404, 79] width 92 height 20
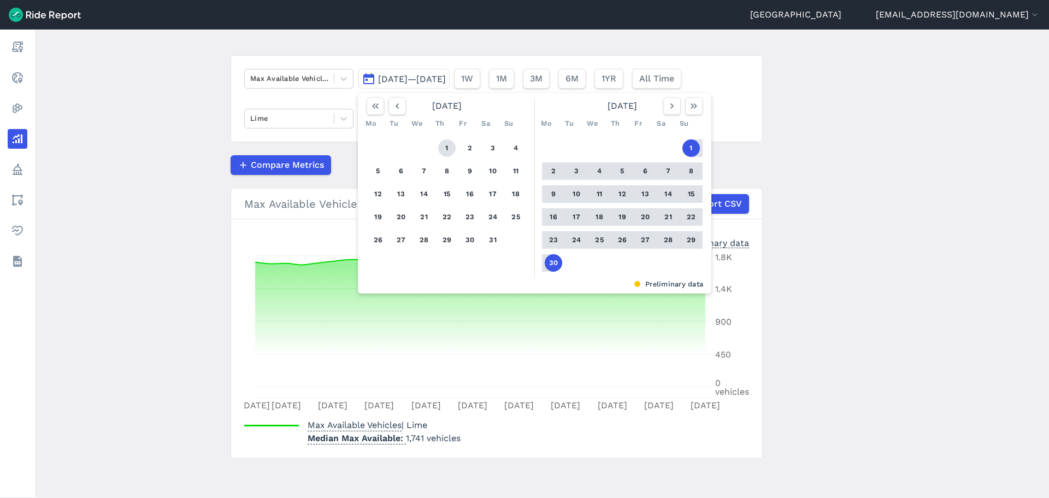
click at [442, 154] on button "1" at bounding box center [446, 147] width 17 height 17
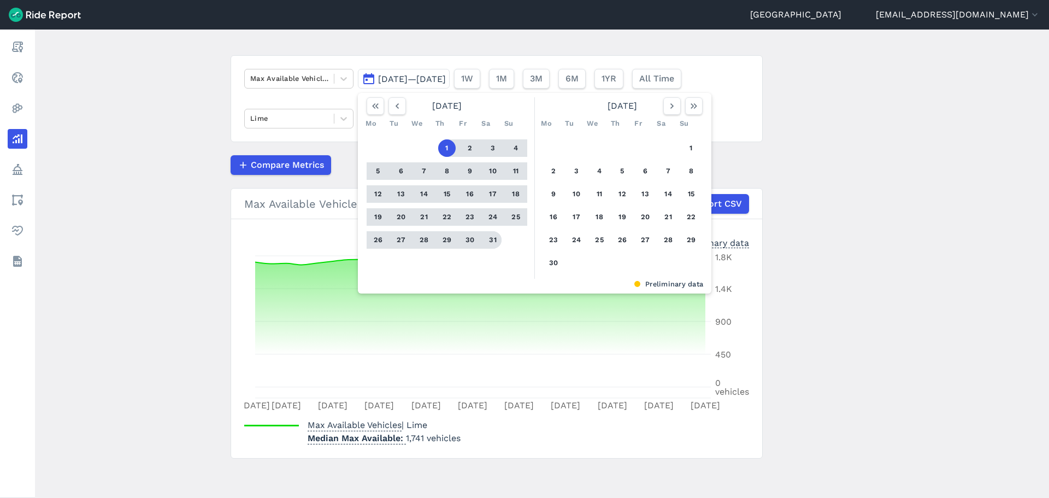
click at [491, 238] on button "31" at bounding box center [492, 239] width 17 height 17
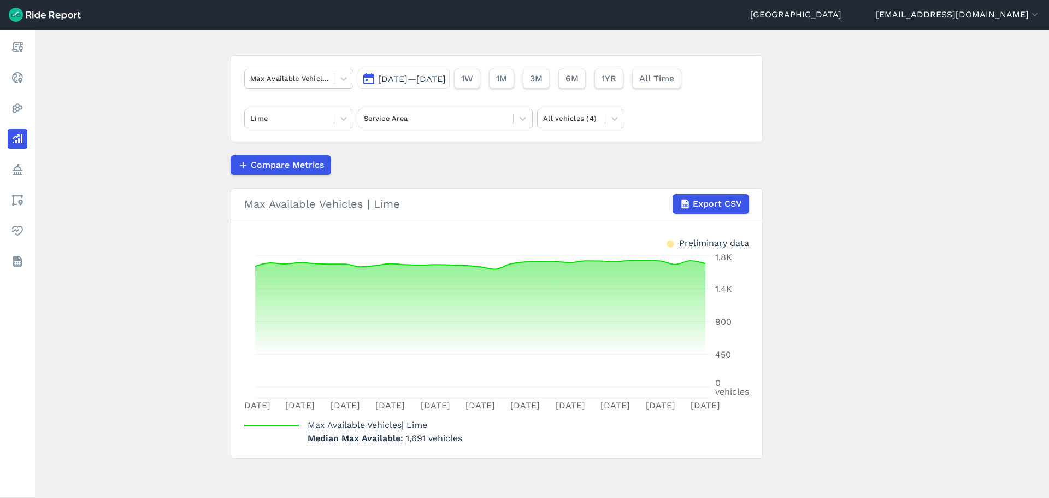
click at [221, 247] on main "Analyze Data Max Available Vehicles [DATE]—[DATE] 1W 1M 3M 6M 1YR All Time Lime…" at bounding box center [542, 264] width 1014 height 468
click at [221, 243] on main "Analyze Data Max Available Vehicles [DATE]—[DATE] 1W 1M 3M 6M 1YR All Time Lime…" at bounding box center [542, 264] width 1014 height 468
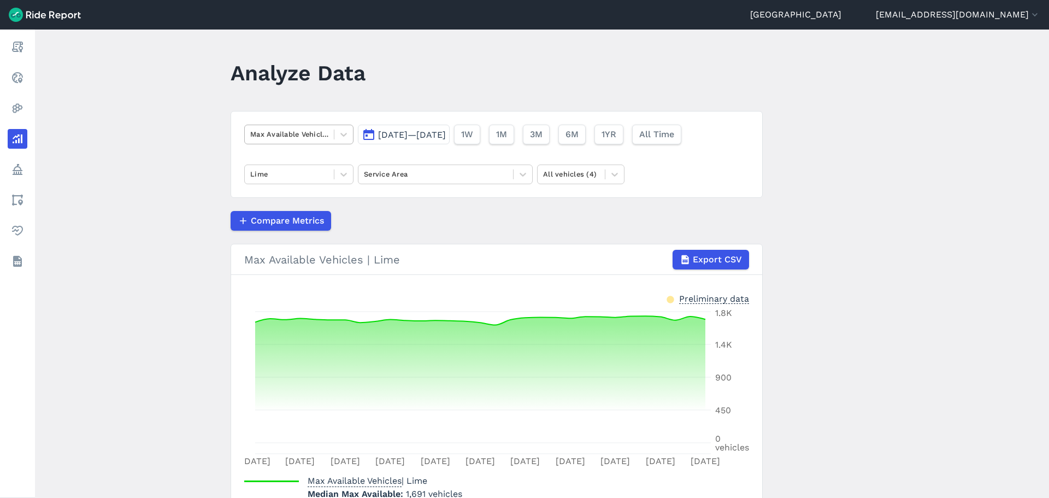
click at [323, 133] on div at bounding box center [289, 134] width 78 height 13
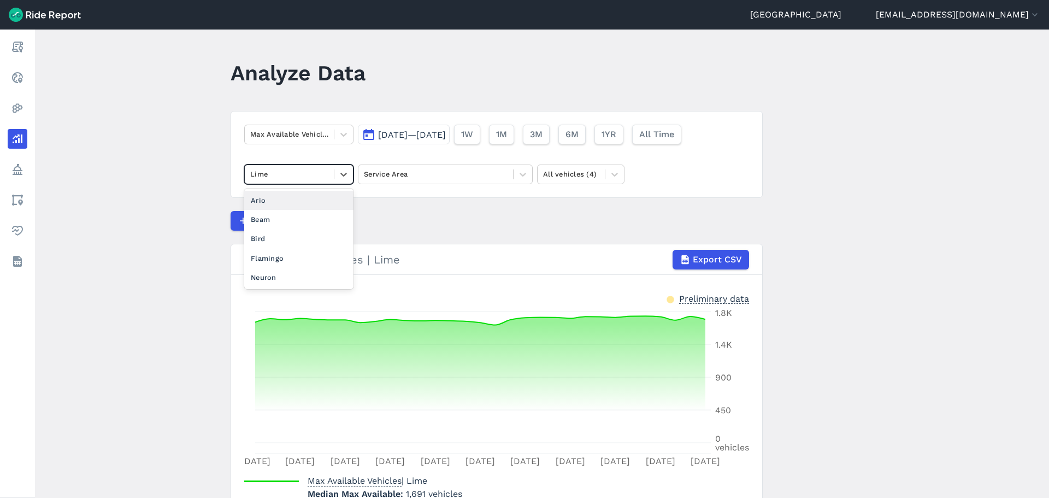
click at [319, 171] on div at bounding box center [289, 174] width 78 height 13
click at [310, 249] on div "Flamingo" at bounding box center [298, 258] width 109 height 19
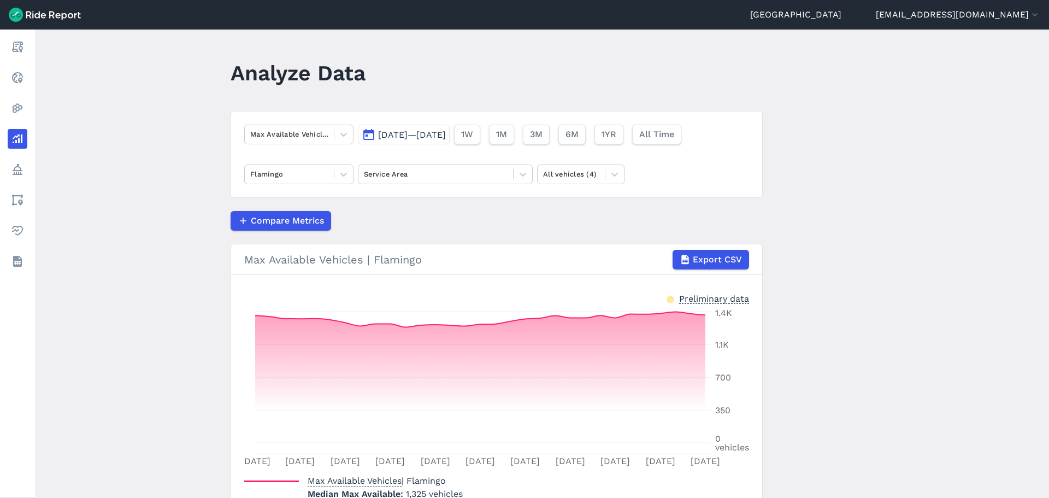
click at [184, 278] on main "Analyze Data Max Available Vehicles [DATE]—[DATE] 1W 1M 3M 6M 1YR All Time Flam…" at bounding box center [542, 264] width 1014 height 468
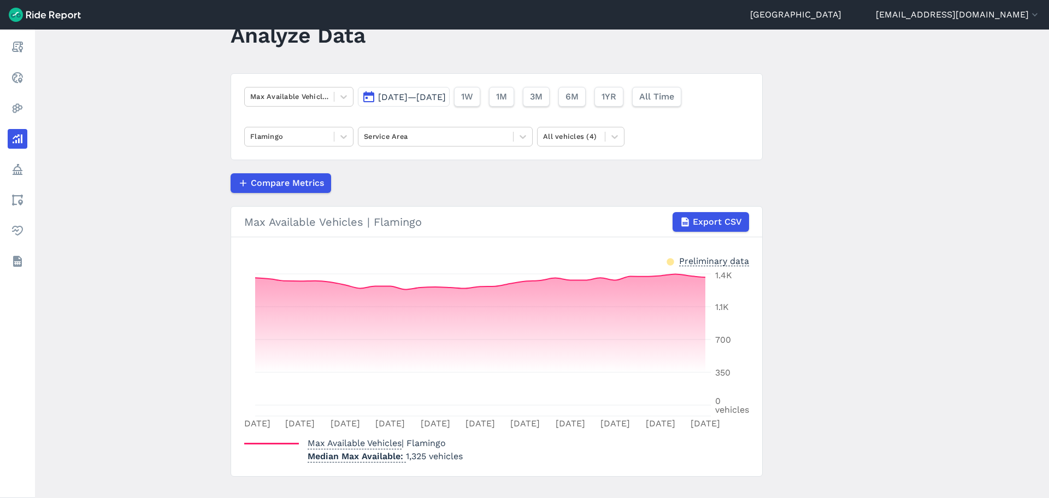
scroll to position [56, 0]
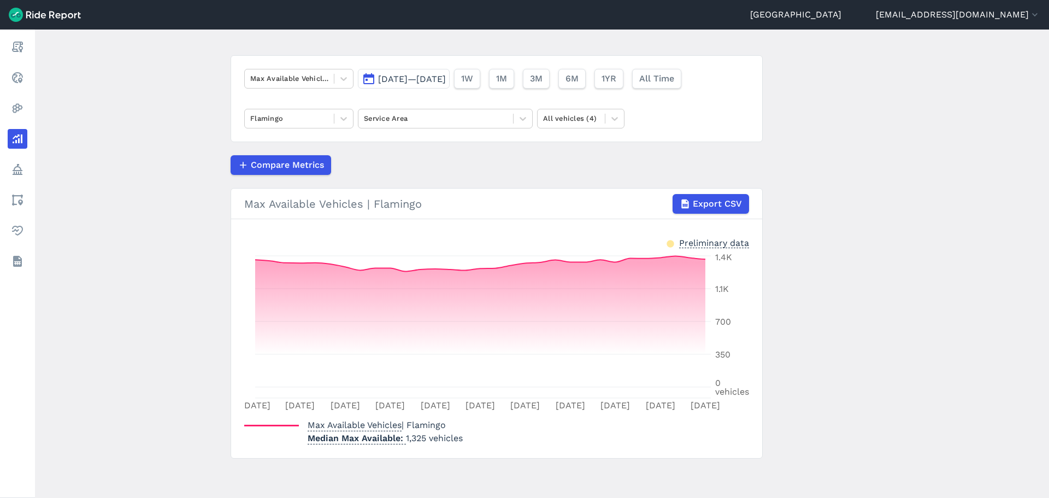
click at [450, 85] on button "[DATE]—[DATE]" at bounding box center [404, 79] width 92 height 20
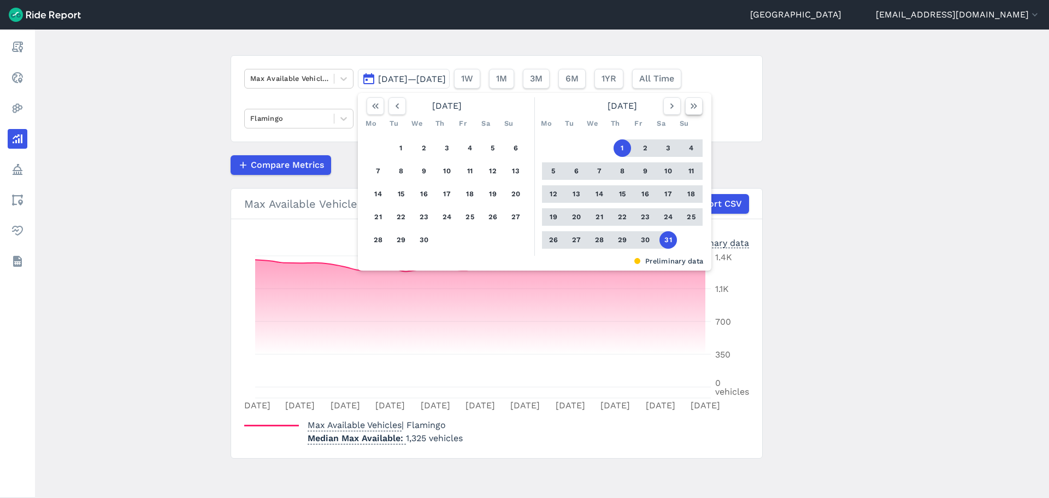
click at [693, 110] on icon "button" at bounding box center [694, 106] width 11 height 11
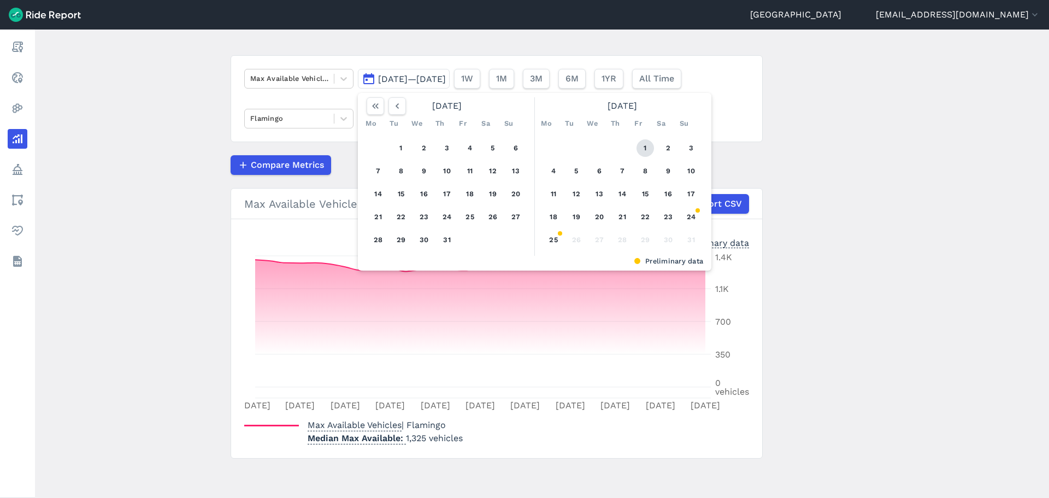
click at [644, 151] on button "1" at bounding box center [645, 147] width 17 height 17
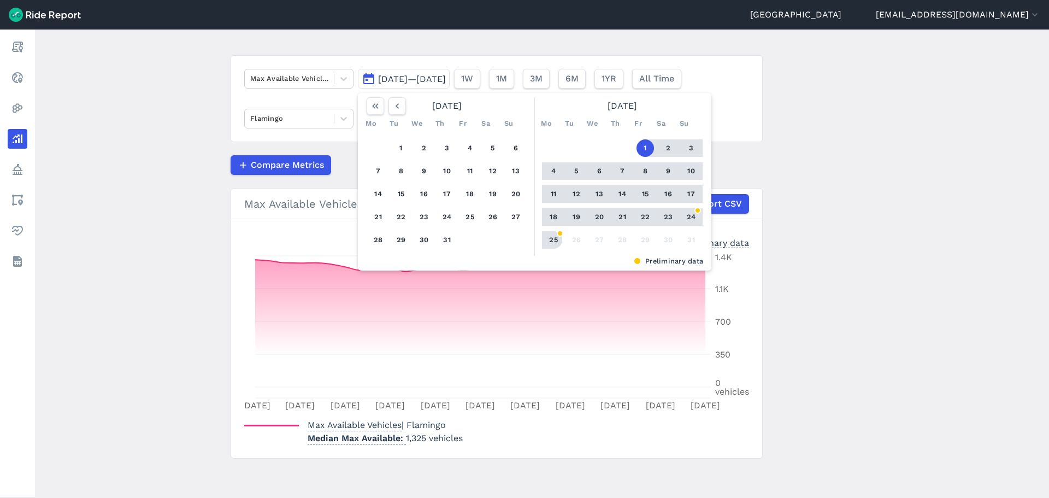
click at [551, 243] on button "25" at bounding box center [553, 239] width 17 height 17
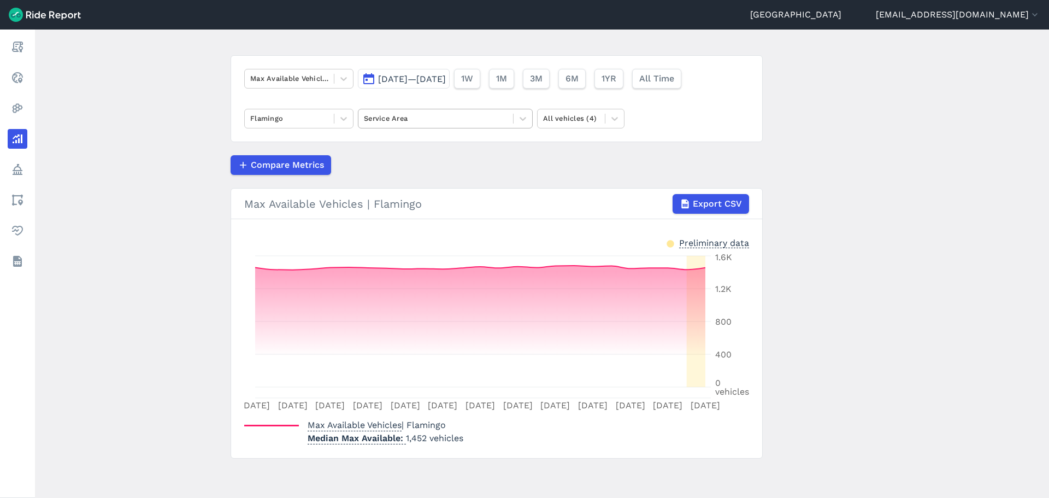
click at [453, 117] on div at bounding box center [436, 118] width 144 height 13
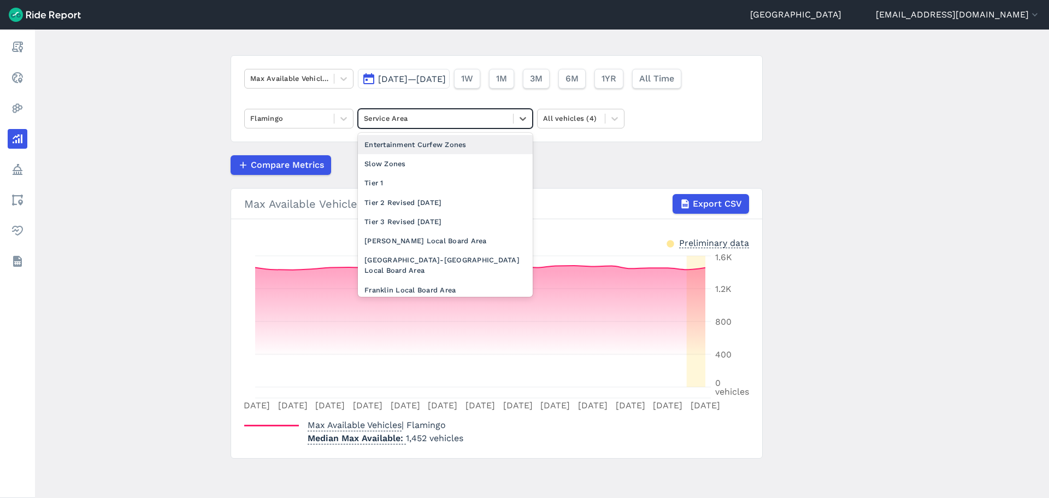
click at [453, 117] on div at bounding box center [436, 118] width 144 height 13
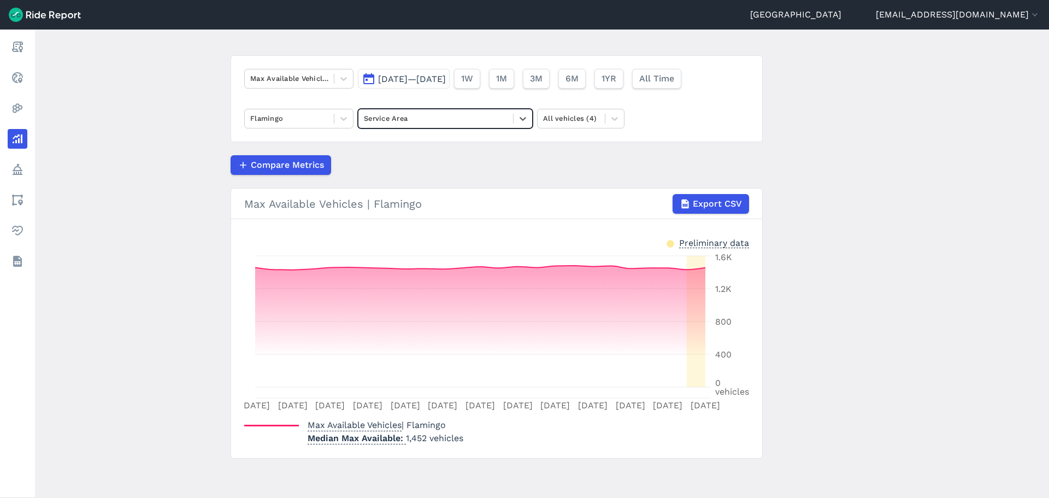
click at [451, 118] on div at bounding box center [436, 118] width 144 height 13
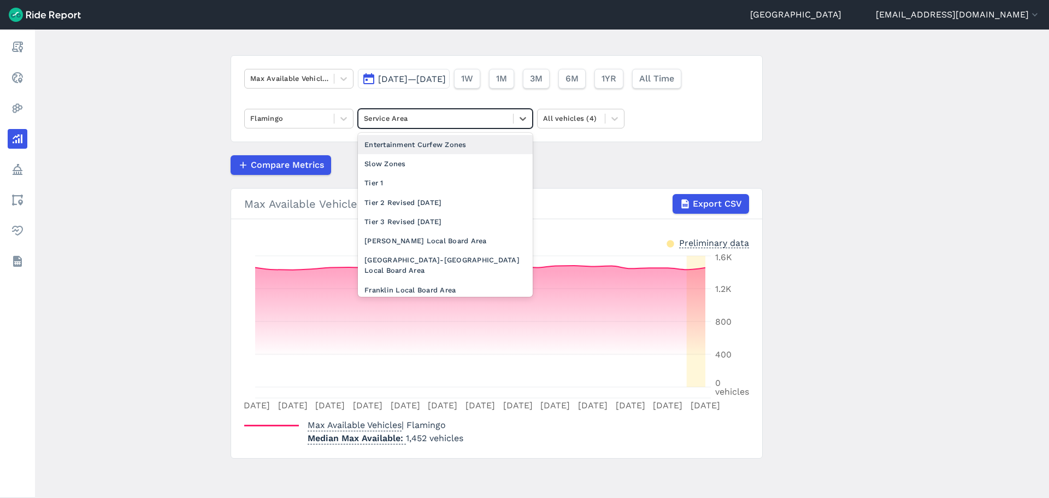
click at [451, 118] on div at bounding box center [436, 118] width 144 height 13
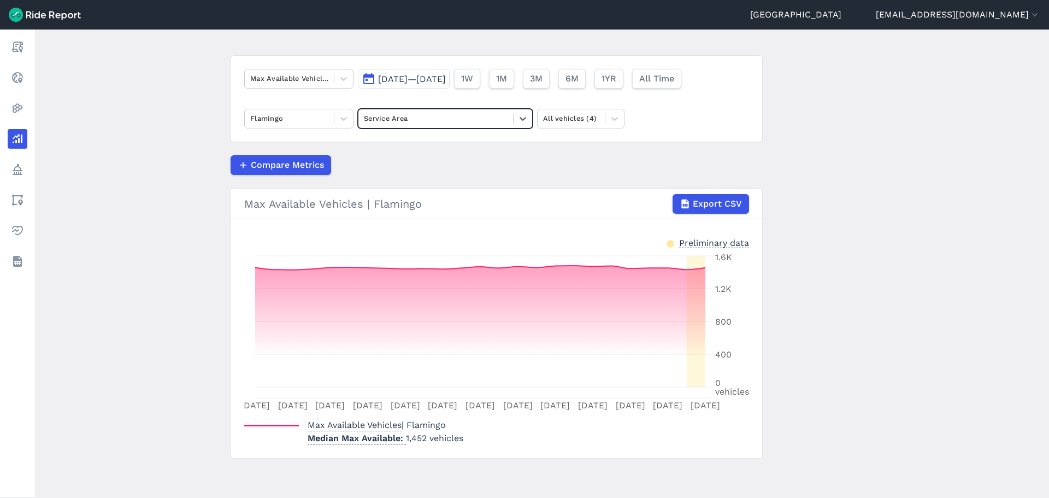
click at [435, 145] on article "Max Available Vehicles [DATE]—[DATE] 1W 1M 3M 6M 1YR All Time Flamingo Select i…" at bounding box center [497, 256] width 532 height 403
click at [325, 119] on div at bounding box center [289, 118] width 78 height 13
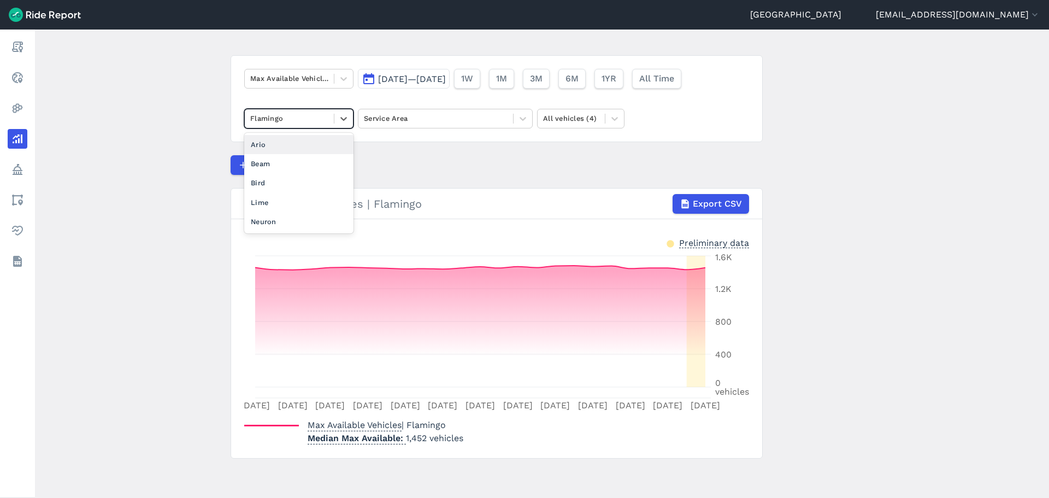
click at [377, 157] on div "Compare Metrics" at bounding box center [497, 165] width 532 height 20
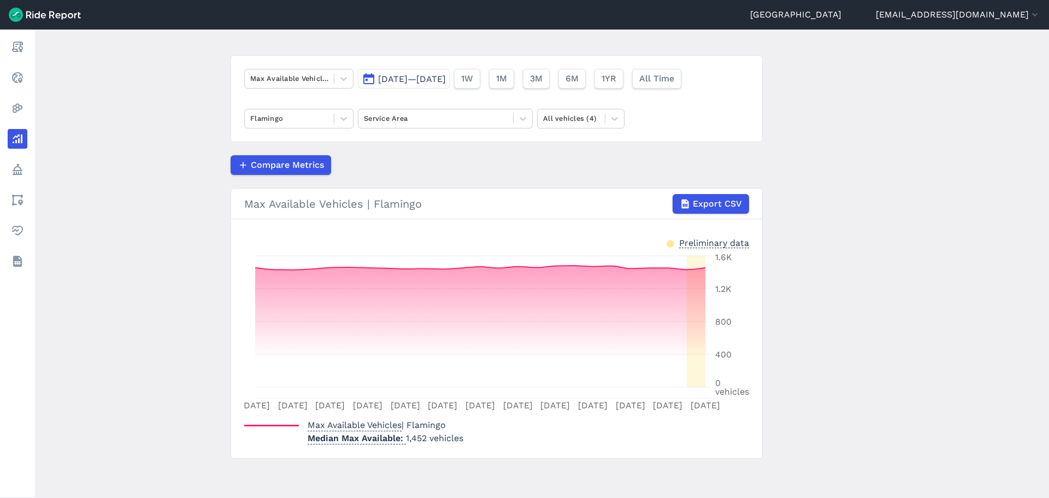
click at [446, 83] on span "[DATE]—[DATE]" at bounding box center [412, 79] width 68 height 10
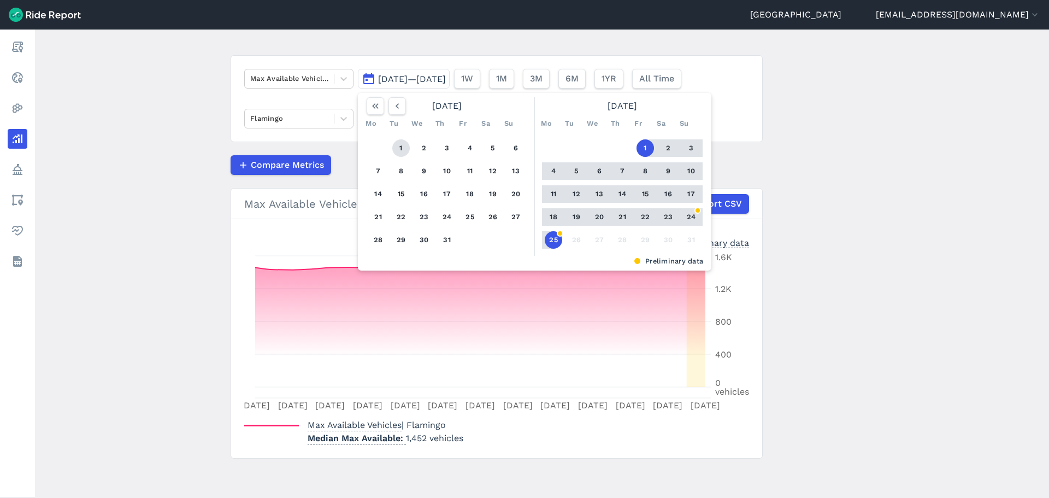
click at [403, 146] on button "1" at bounding box center [400, 147] width 17 height 17
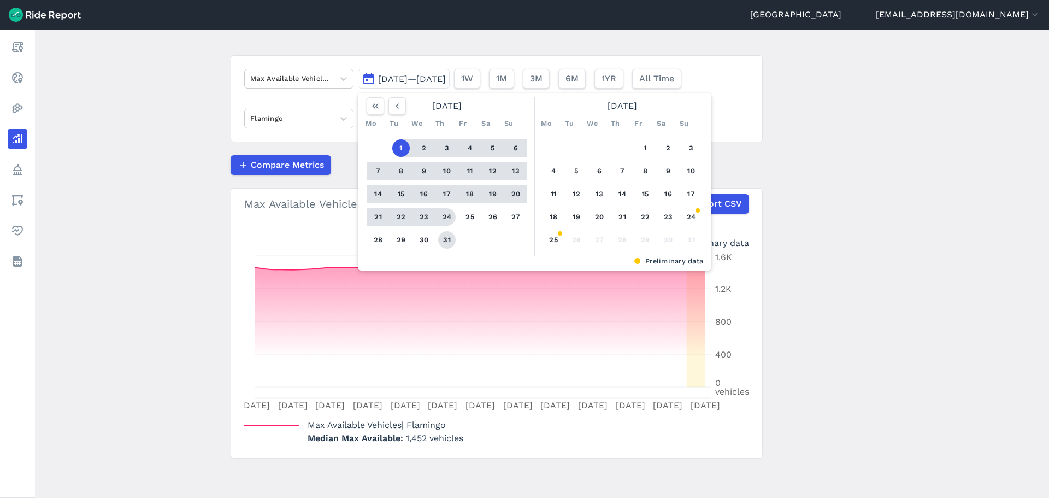
click at [447, 235] on button "31" at bounding box center [446, 239] width 17 height 17
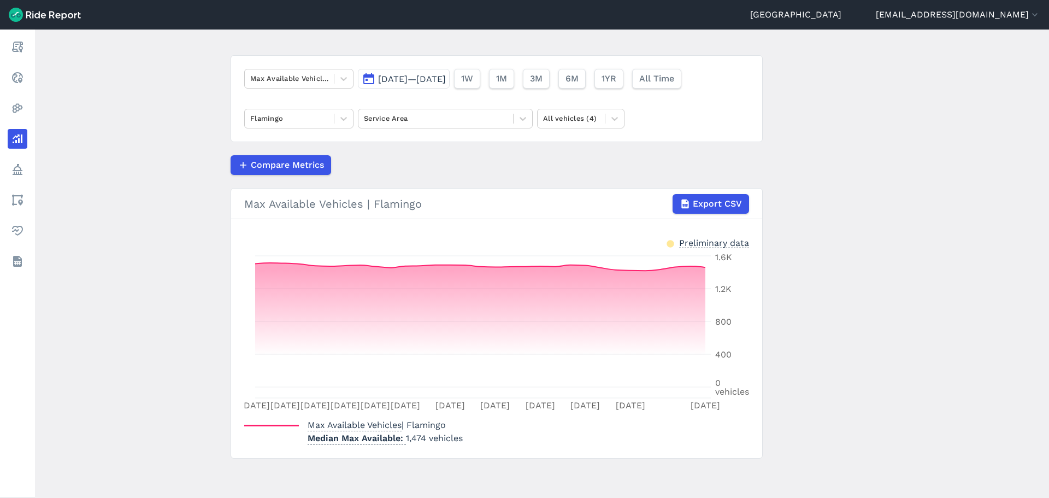
click at [165, 294] on main "Analyze Data Max Available Vehicles [DATE]—[DATE] 1W 1M 3M 6M 1YR All Time Flam…" at bounding box center [542, 264] width 1014 height 468
